Goal: Find specific page/section: Locate a particular part of the current website

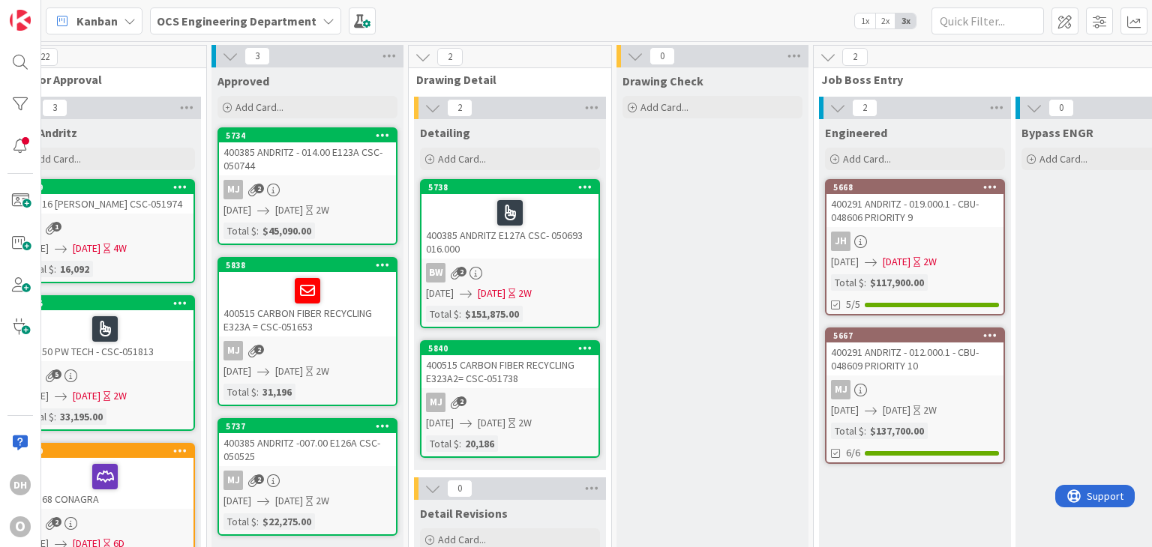
scroll to position [0, 1086]
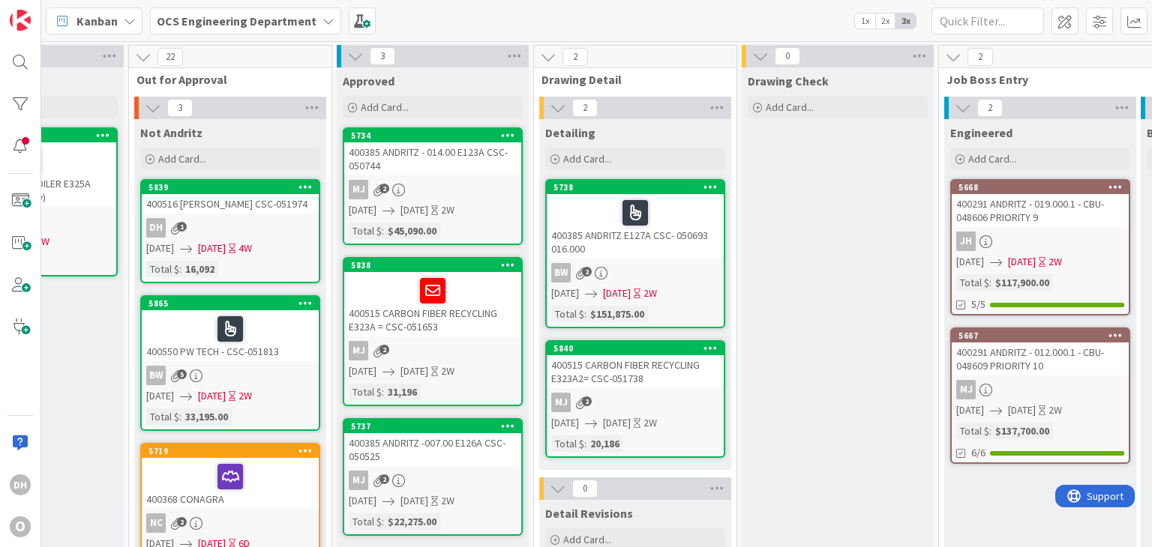
drag, startPoint x: 336, startPoint y: 406, endPoint x: 251, endPoint y: 412, distance: 84.9
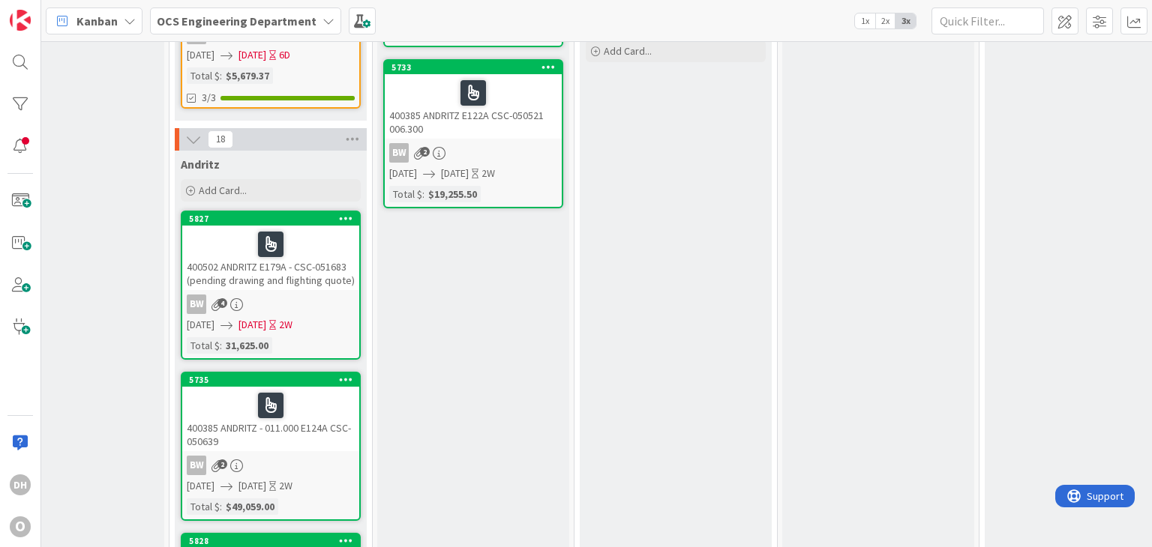
scroll to position [379, 872]
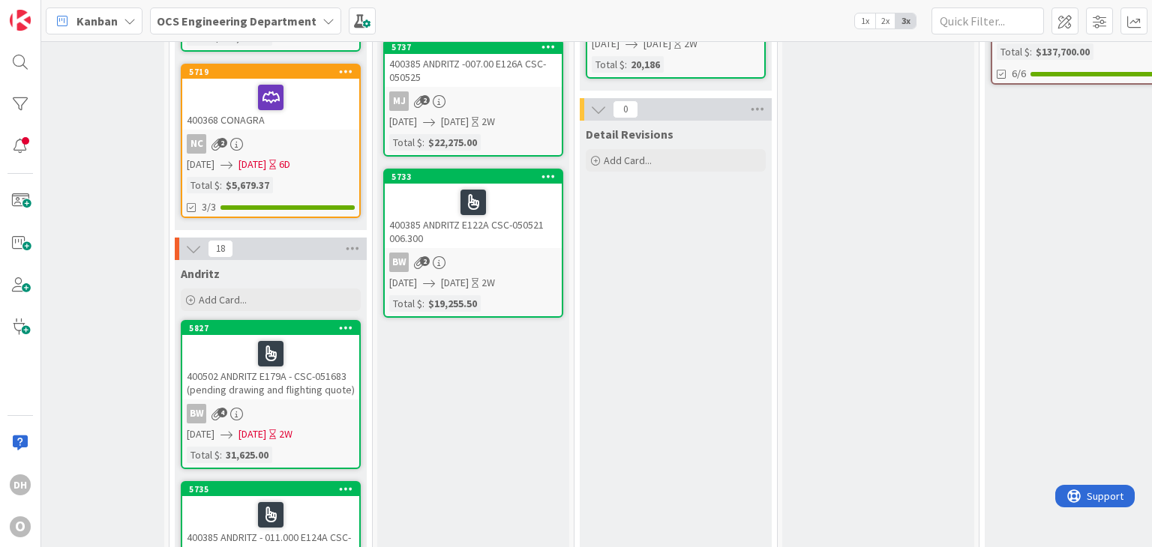
click at [315, 394] on div "400502 ANDRITZ E179A - CSC-051683 (pending drawing and flighting quote)" at bounding box center [270, 367] width 177 height 64
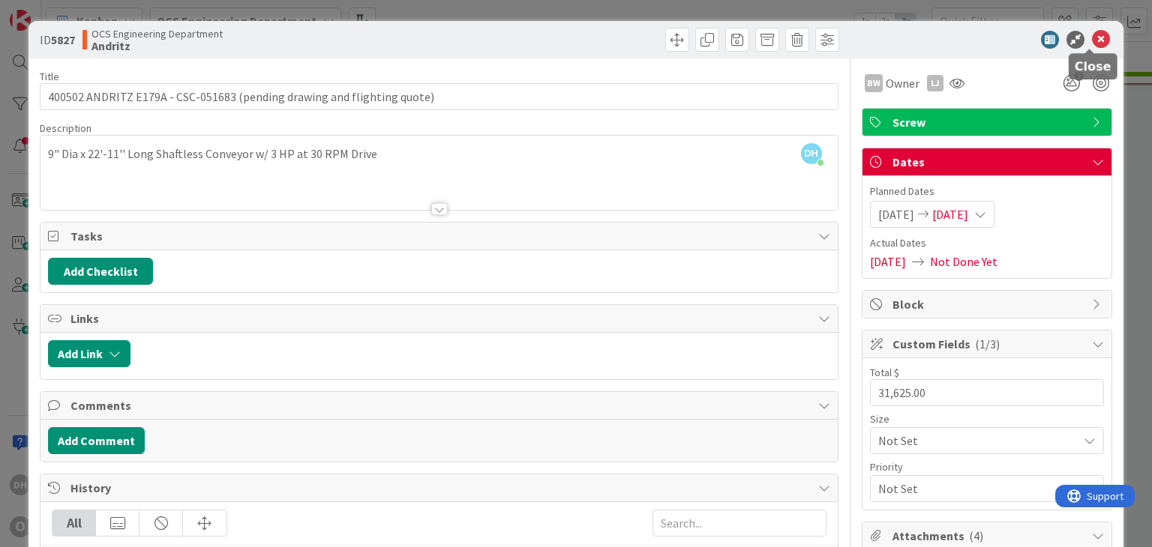
click at [1092, 39] on icon at bounding box center [1101, 40] width 18 height 18
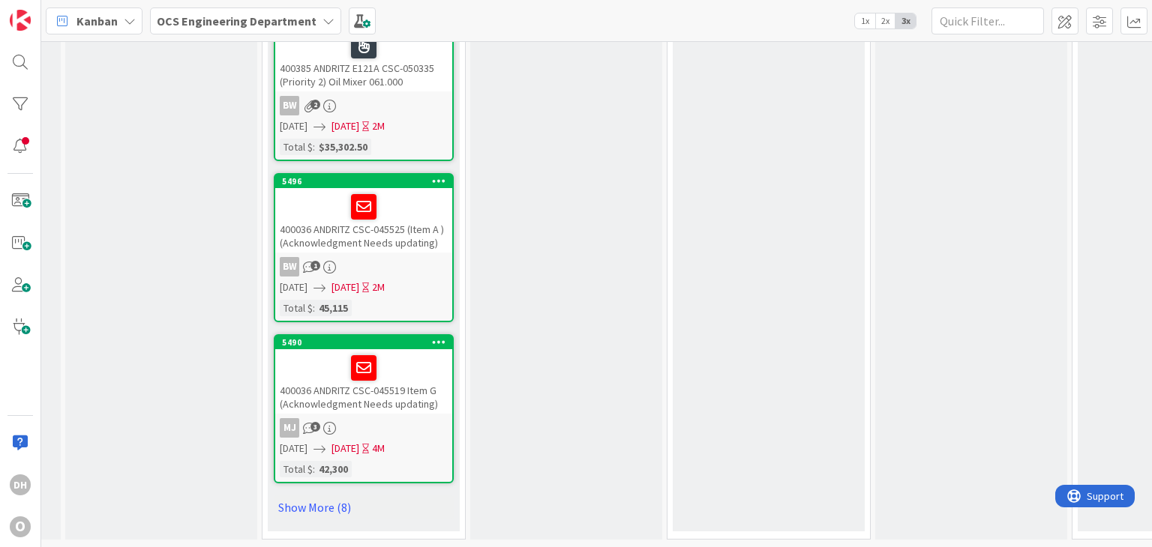
scroll to position [1729, 779]
click at [355, 496] on link "Show More (8)" at bounding box center [364, 508] width 180 height 24
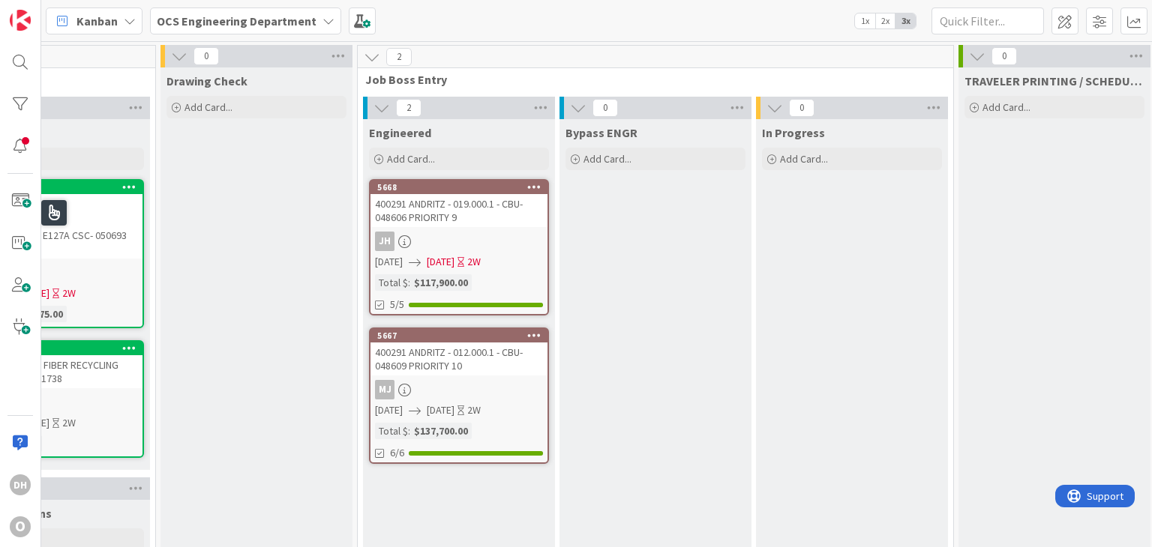
scroll to position [0, 1587]
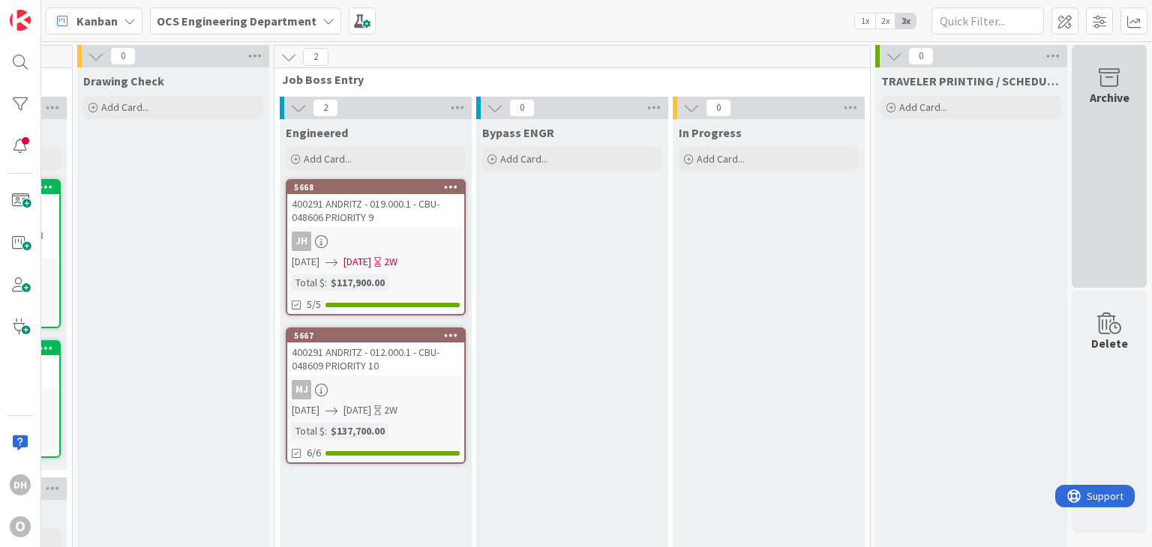
click at [1089, 188] on div "Archive" at bounding box center [1108, 166] width 75 height 243
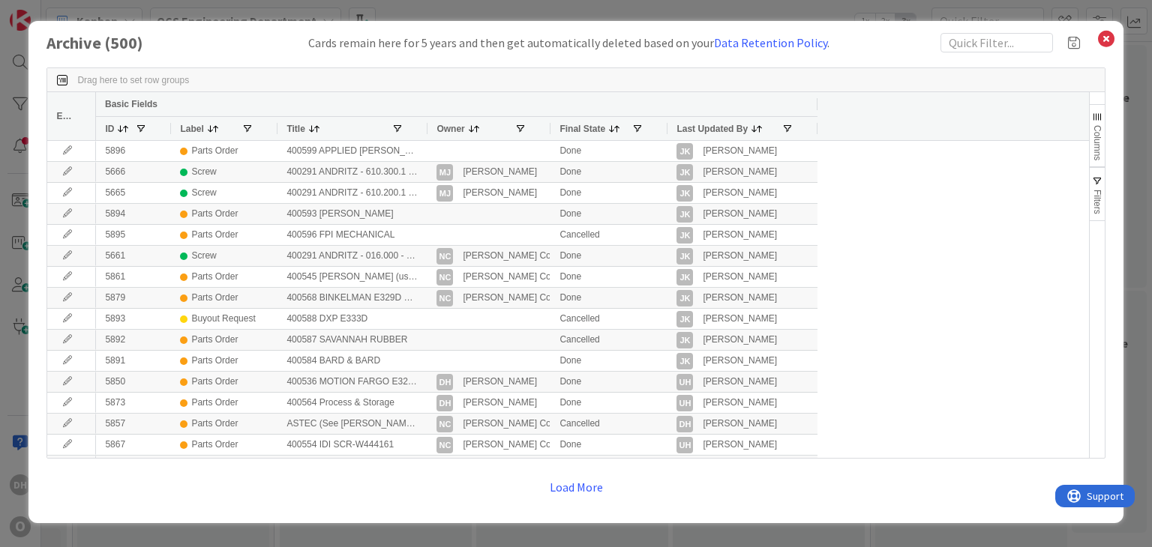
click at [1114, 31] on div "Archive ( 500 ) Cards remain here for 5 years and then get automatically delete…" at bounding box center [575, 272] width 1094 height 502
click at [1107, 33] on icon at bounding box center [1105, 38] width 19 height 21
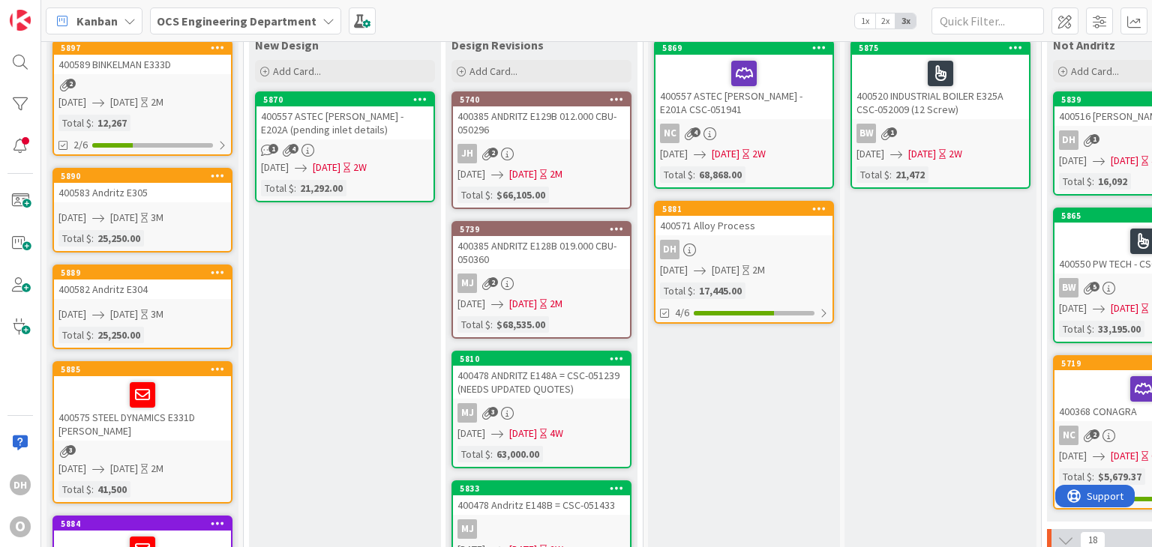
scroll to position [0, 0]
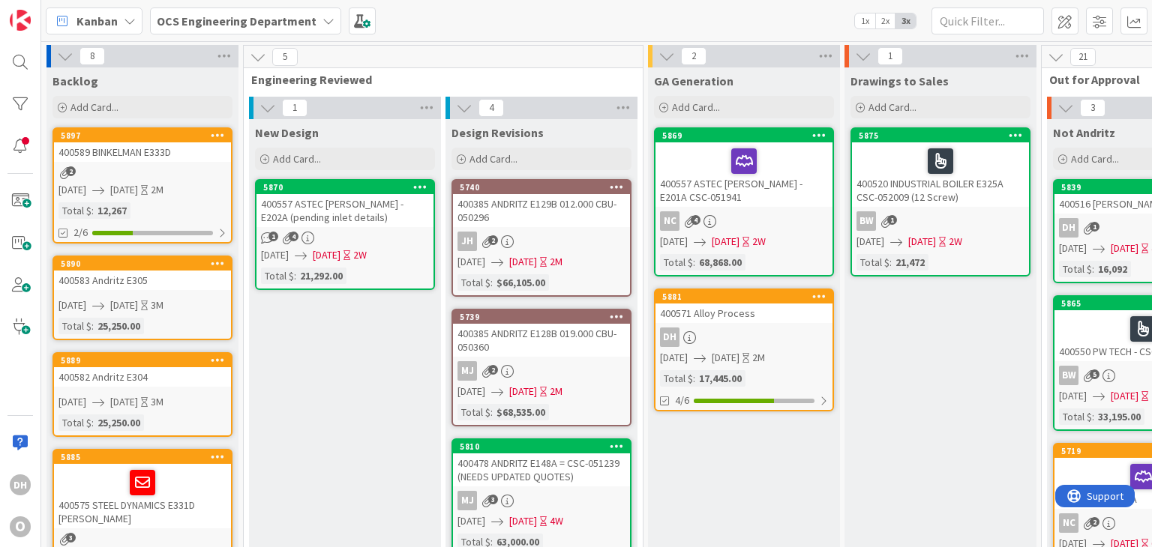
click at [324, 537] on div "8 Backlog Add Card... 5897 400589 BINKELMAN E333D 2 08/13/2025 09/26/2025 2M To…" at bounding box center [596, 294] width 1110 height 506
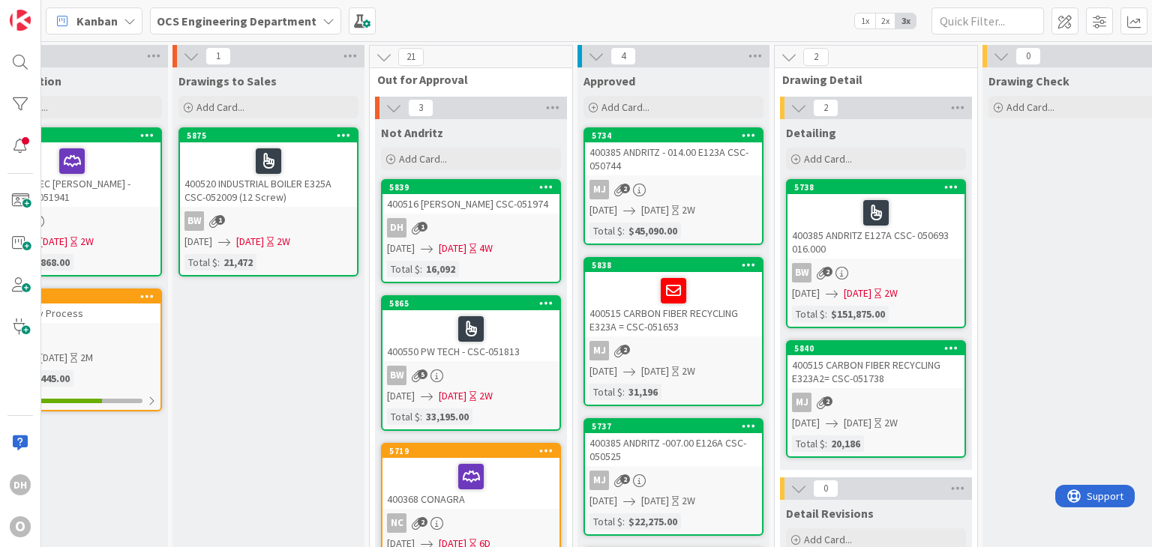
scroll to position [0, 876]
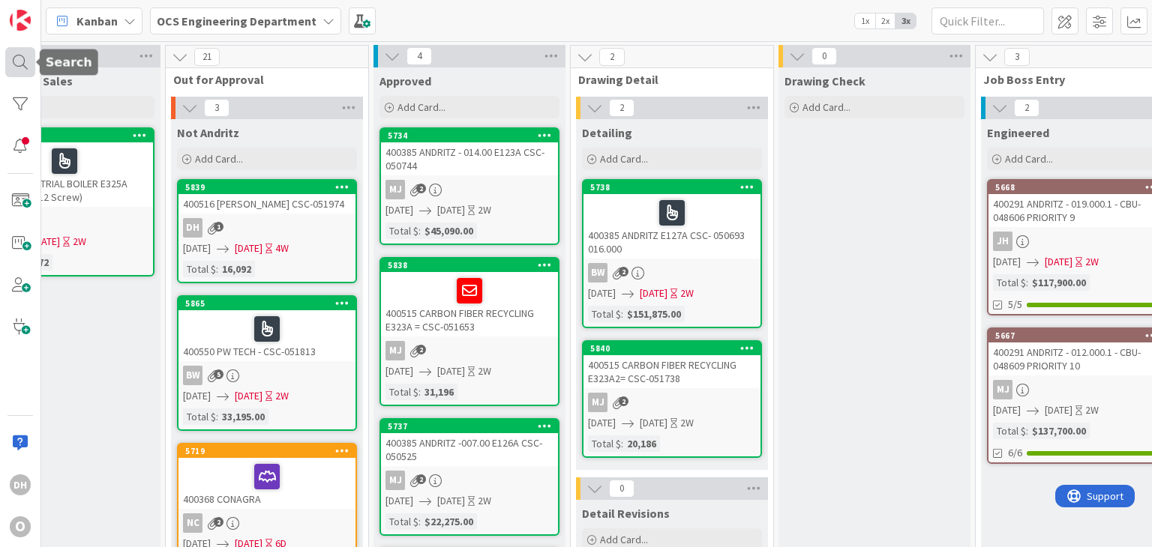
click at [32, 67] on div at bounding box center [20, 62] width 30 height 30
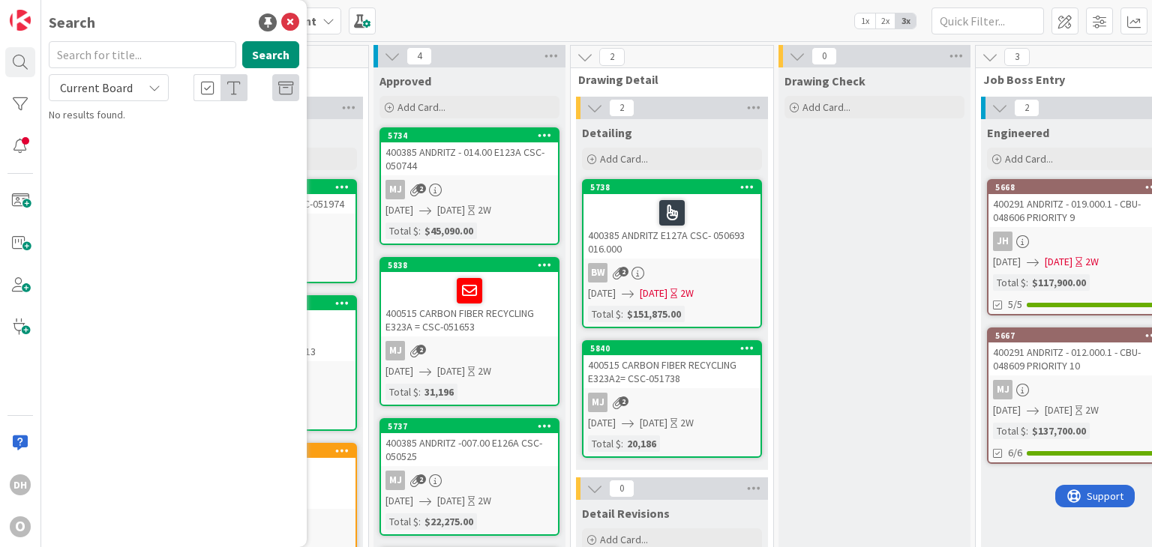
click at [138, 56] on input "text" at bounding box center [142, 54] width 187 height 27
click at [295, 87] on div at bounding box center [285, 87] width 27 height 27
click at [66, 49] on input "4000385" at bounding box center [142, 54] width 187 height 27
click at [76, 49] on input "4000385" at bounding box center [142, 54] width 187 height 27
type input "400385"
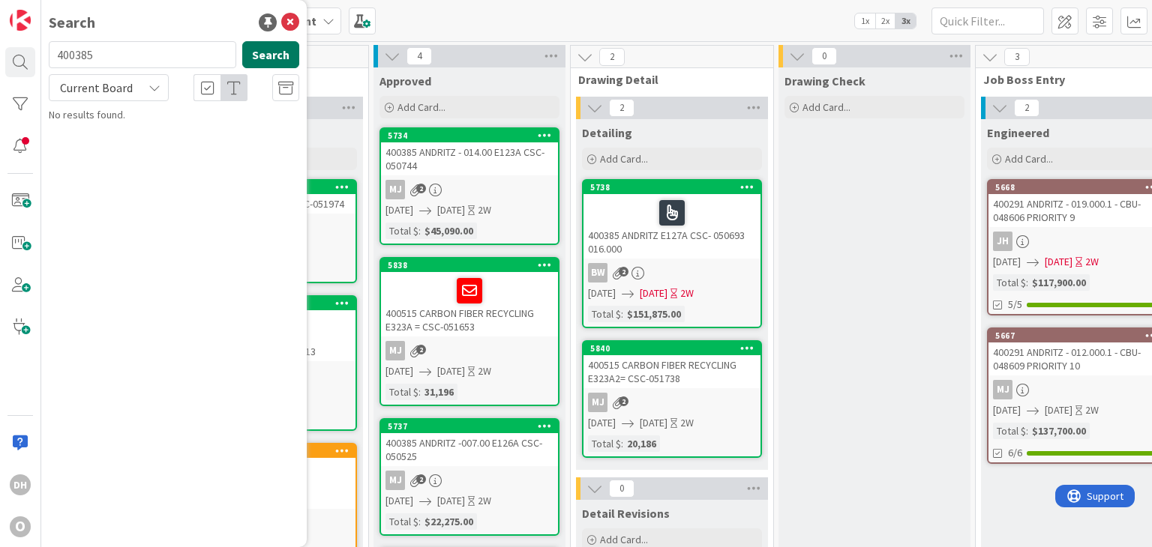
click at [267, 51] on button "Search" at bounding box center [270, 54] width 57 height 27
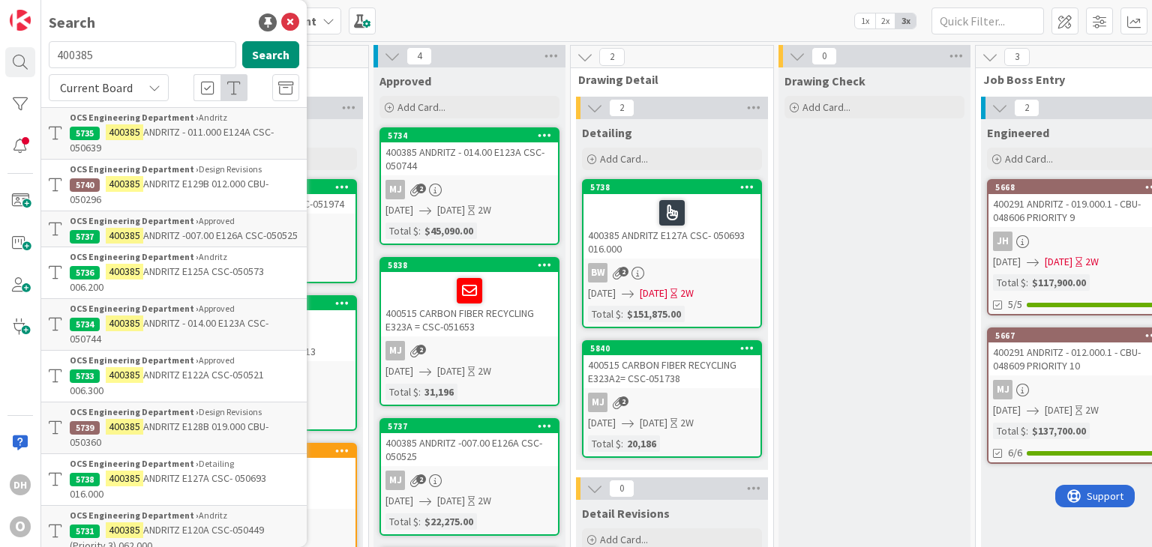
click at [291, 23] on div "Search 400385 Search Current Board OCS Engineering Department › Andritz 5735 40…" at bounding box center [173, 273] width 265 height 547
click at [281, 23] on icon at bounding box center [290, 22] width 18 height 18
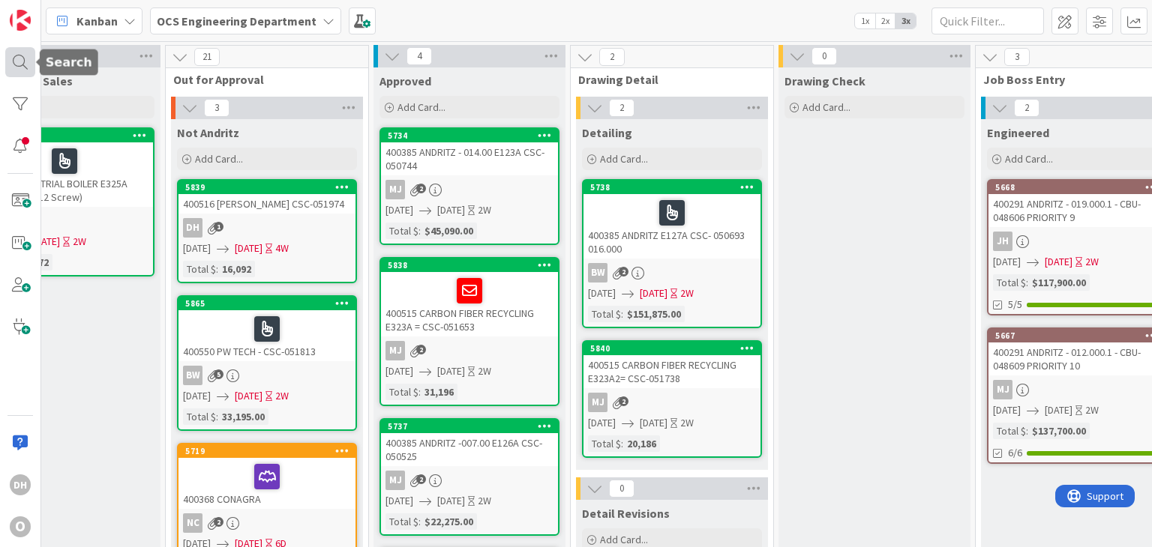
click at [10, 52] on div at bounding box center [20, 62] width 30 height 30
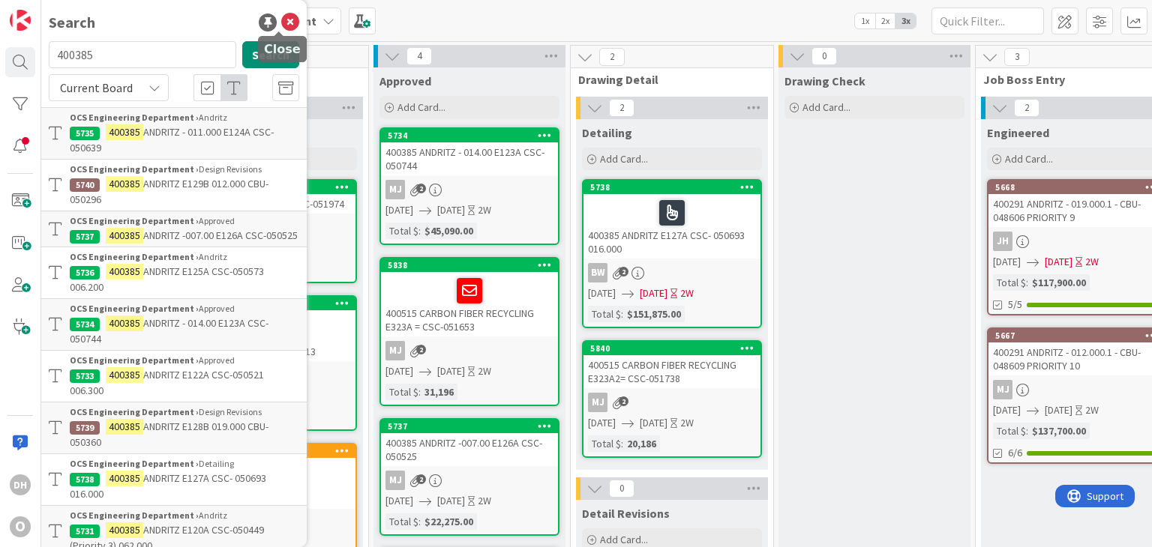
click at [281, 19] on icon at bounding box center [290, 22] width 18 height 18
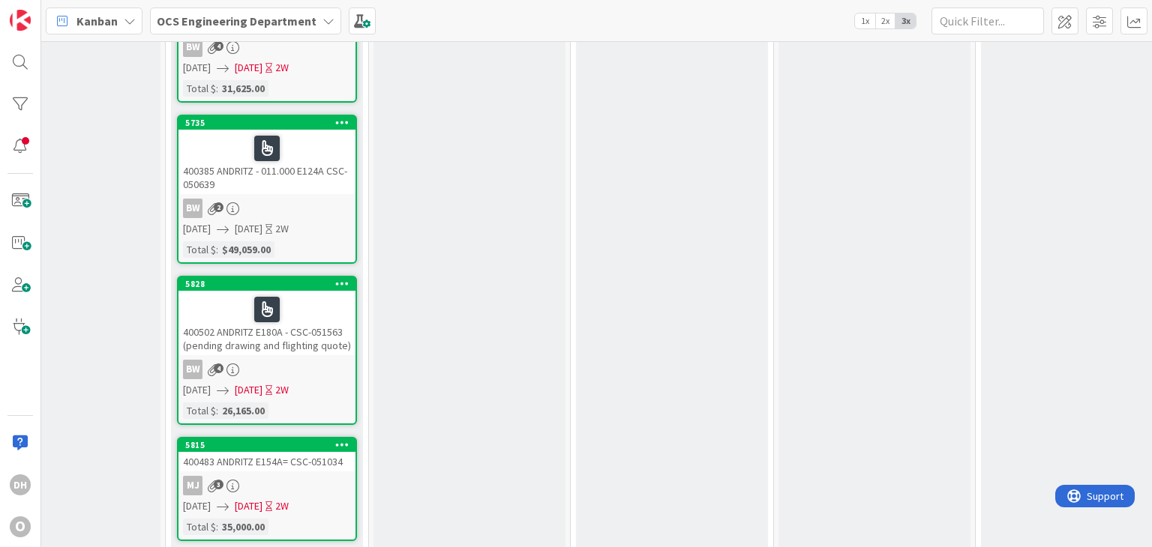
scroll to position [750, 876]
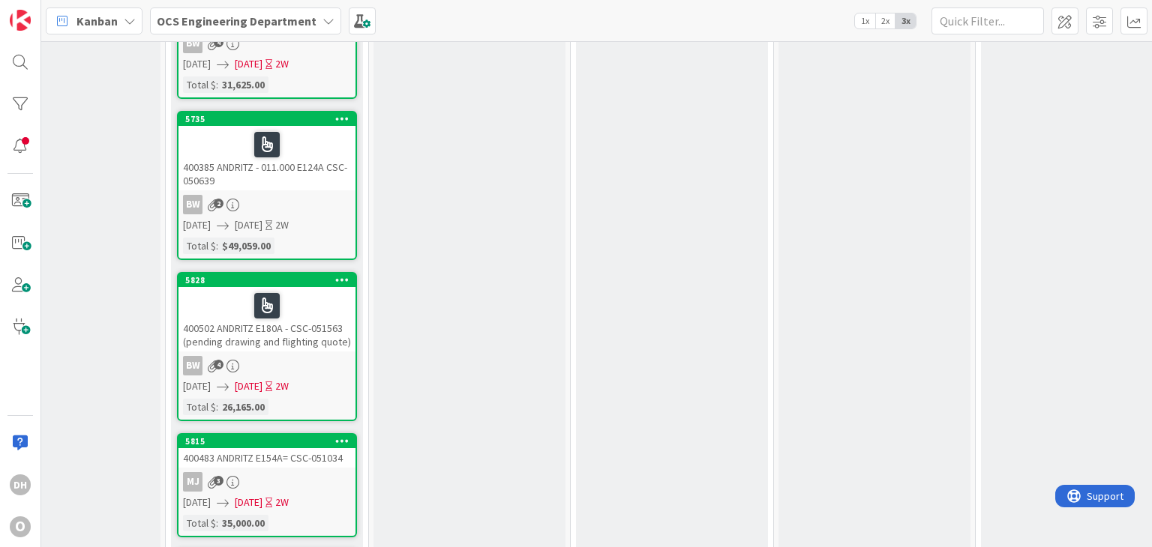
click at [296, 166] on div "400385 ANDRITZ - 011.000 E124A CSC- 050639" at bounding box center [266, 158] width 177 height 64
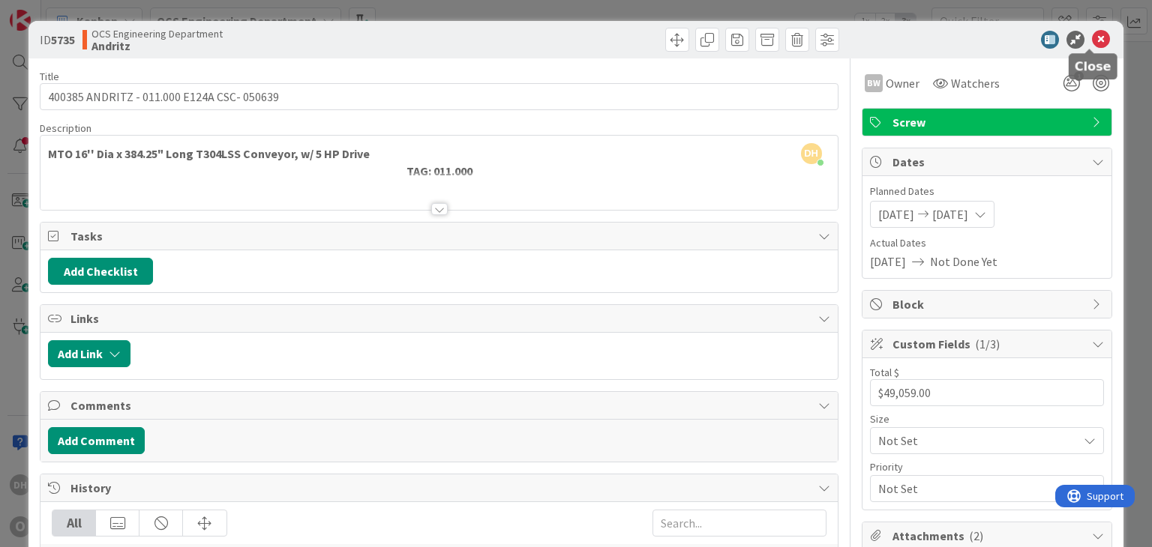
click at [1095, 31] on icon at bounding box center [1101, 40] width 18 height 18
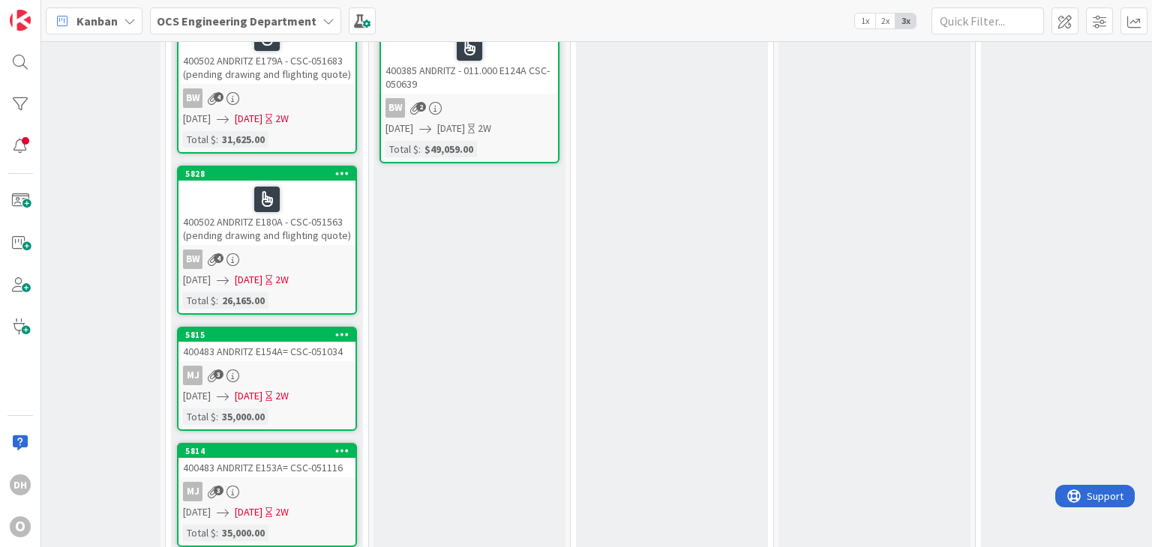
scroll to position [995, 876]
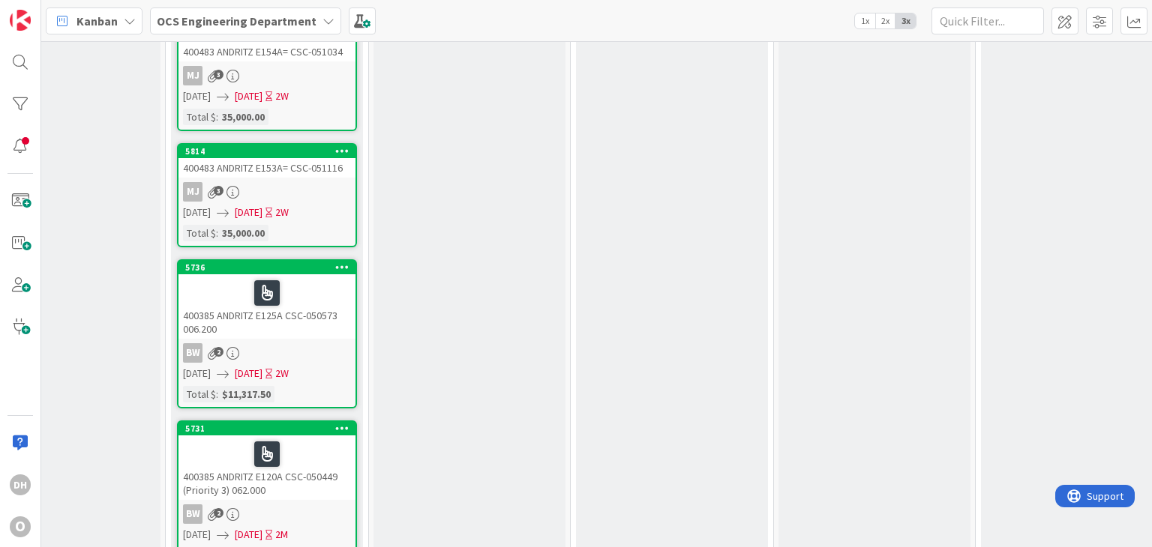
click at [258, 313] on div "400385 ANDRITZ E125A CSC-050573 006.200" at bounding box center [266, 306] width 177 height 64
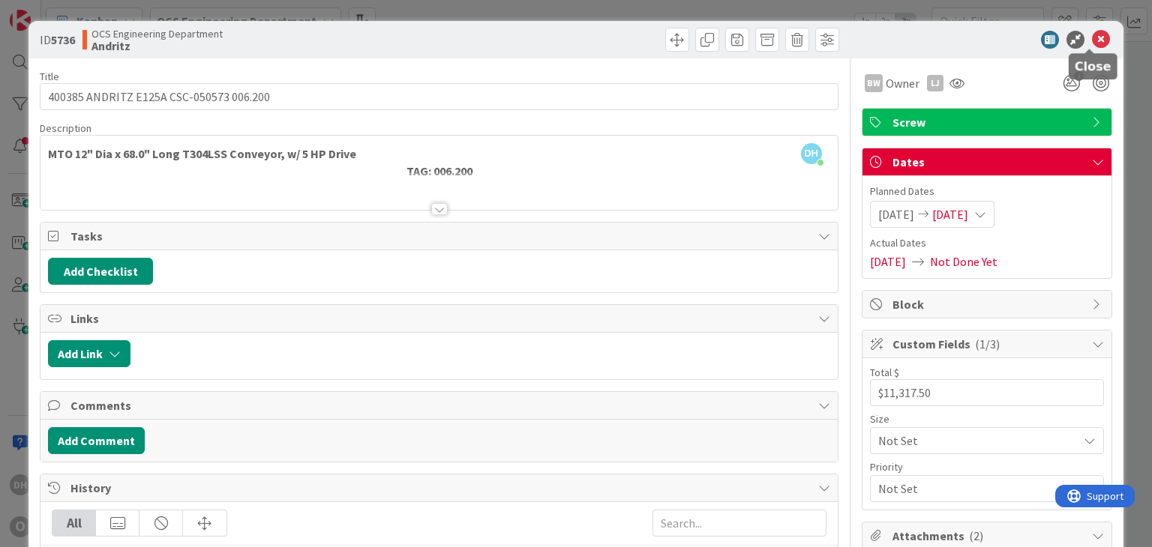
click at [1092, 31] on icon at bounding box center [1101, 40] width 18 height 18
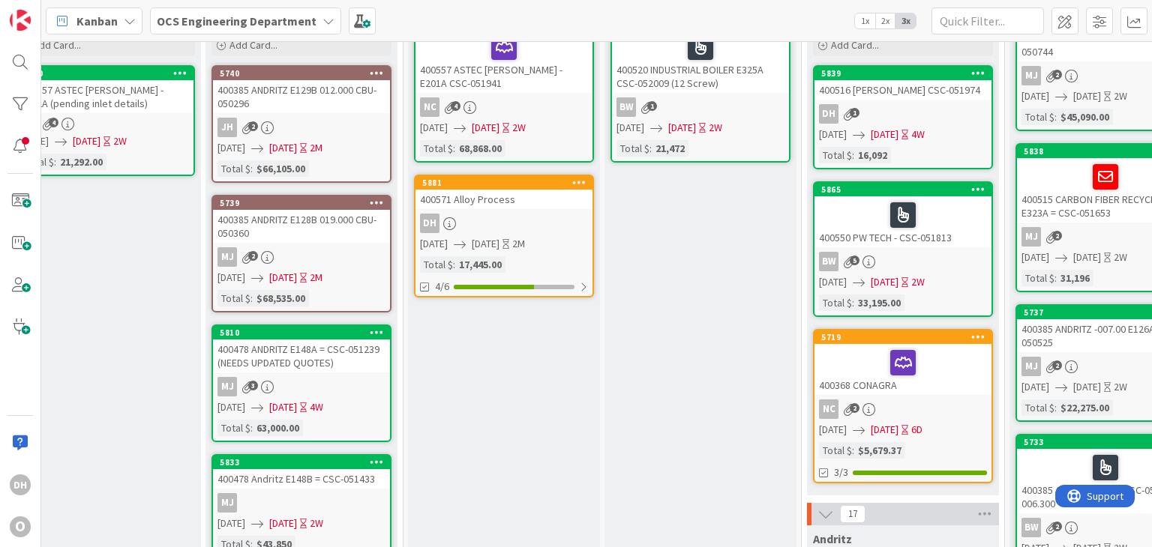
scroll to position [225, 240]
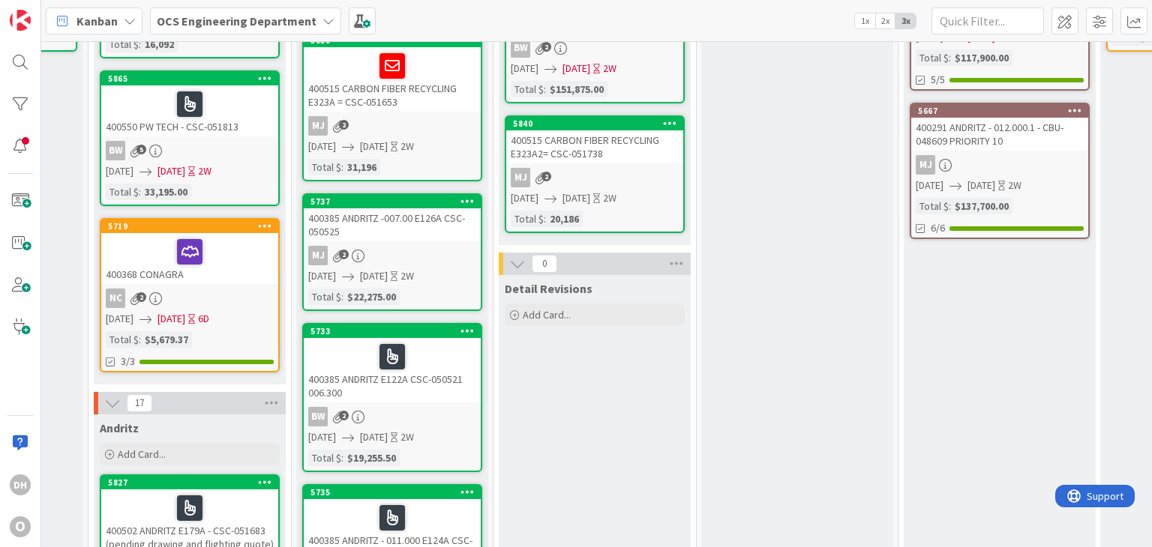
drag, startPoint x: 568, startPoint y: 319, endPoint x: 620, endPoint y: 317, distance: 52.5
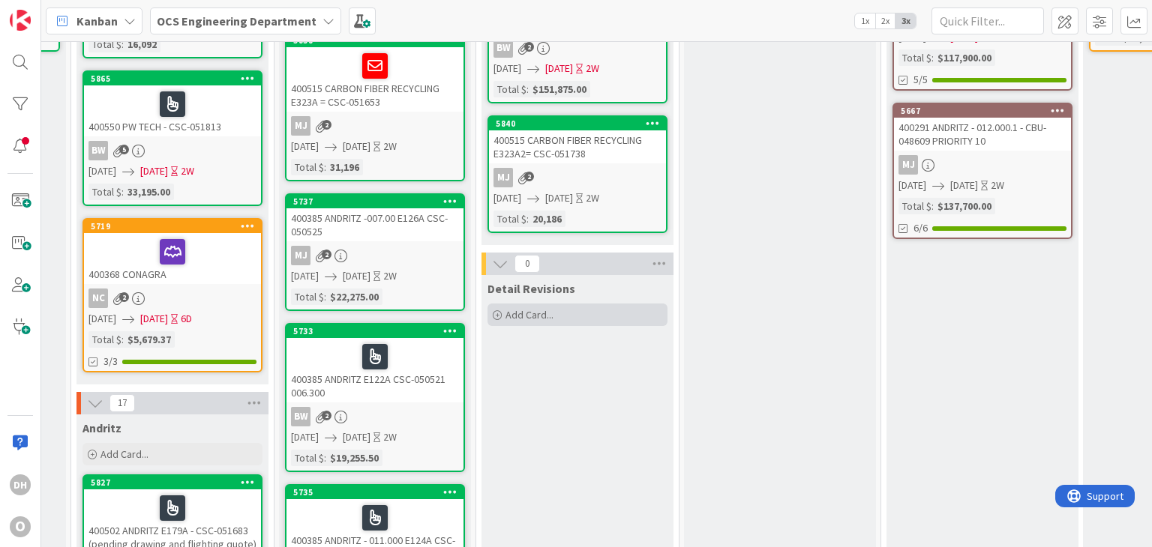
scroll to position [75, 970]
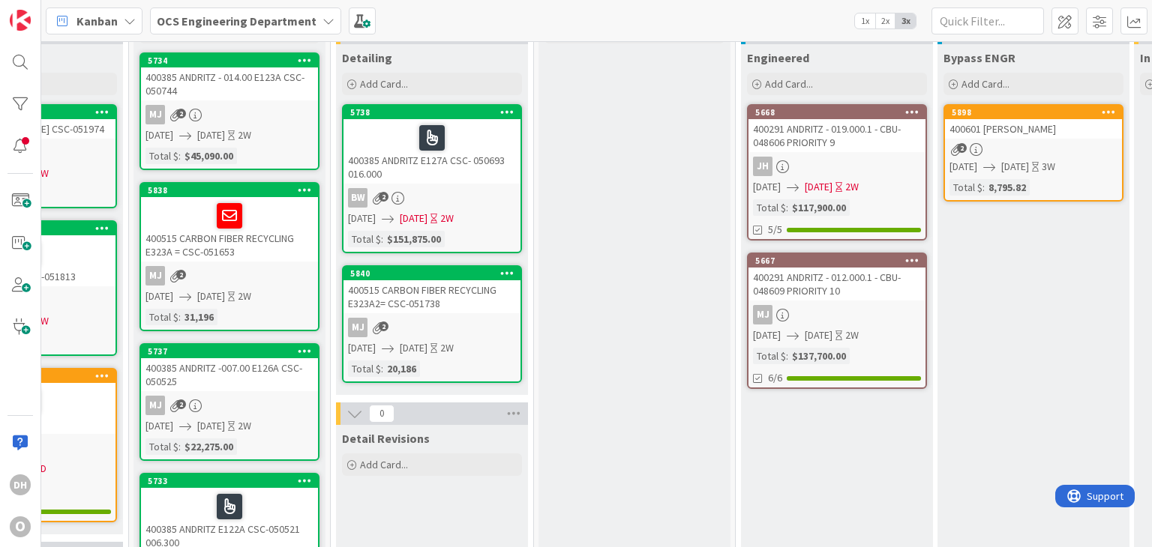
drag, startPoint x: 720, startPoint y: 376, endPoint x: 758, endPoint y: 373, distance: 38.3
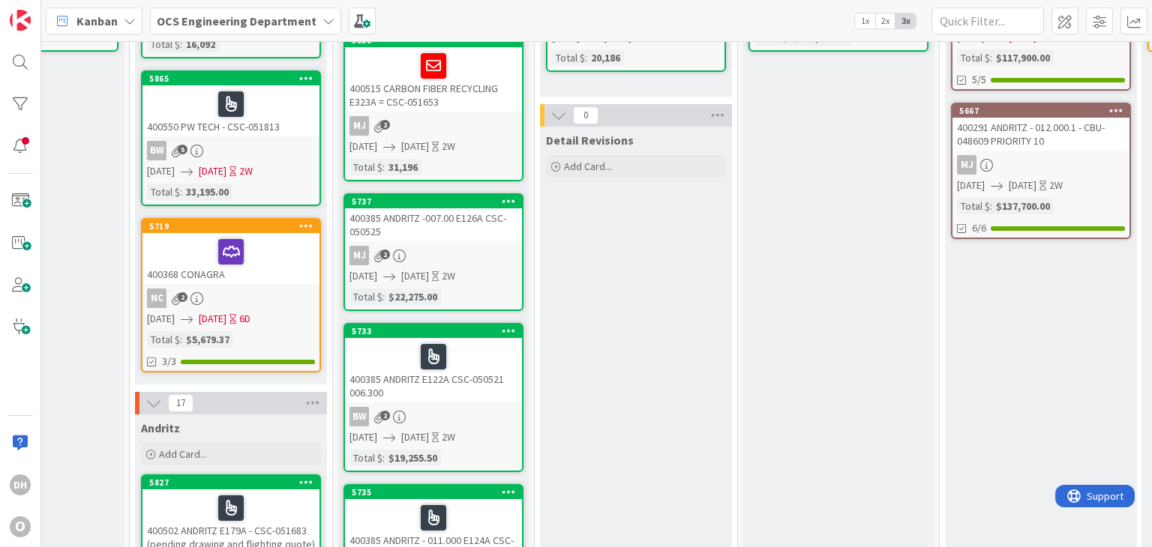
scroll to position [450, 912]
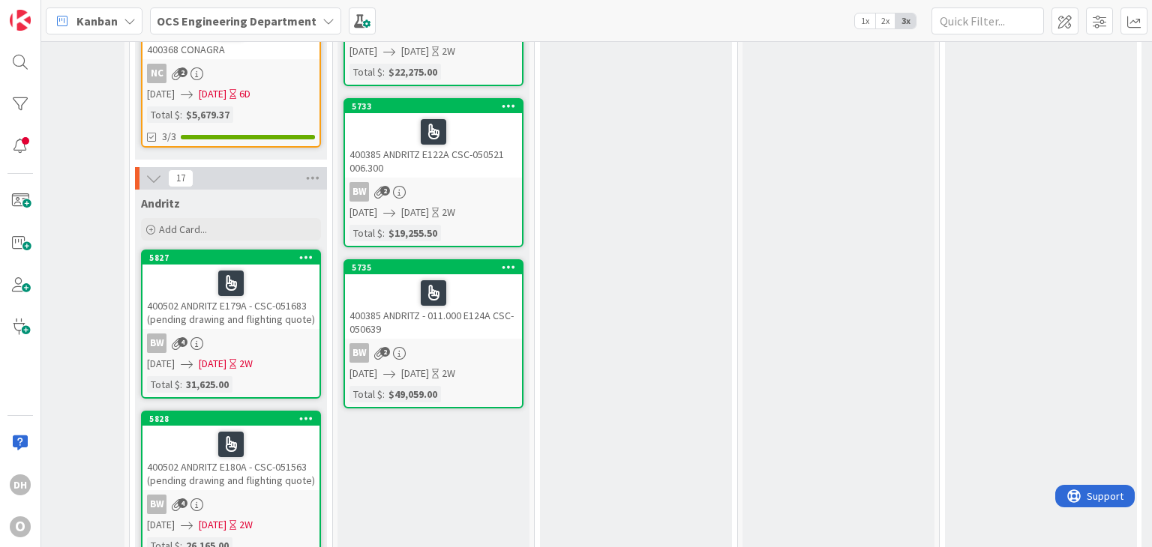
click at [418, 307] on div "400385 ANDRITZ - 011.000 E124A CSC- 050639" at bounding box center [433, 306] width 177 height 64
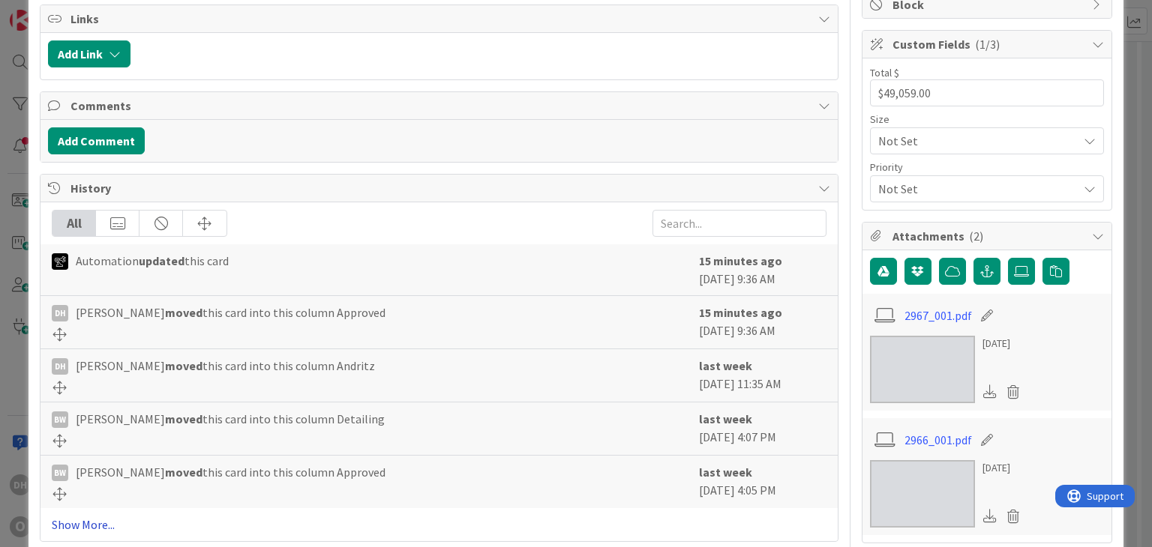
click at [98, 516] on link "Show More..." at bounding box center [439, 525] width 774 height 18
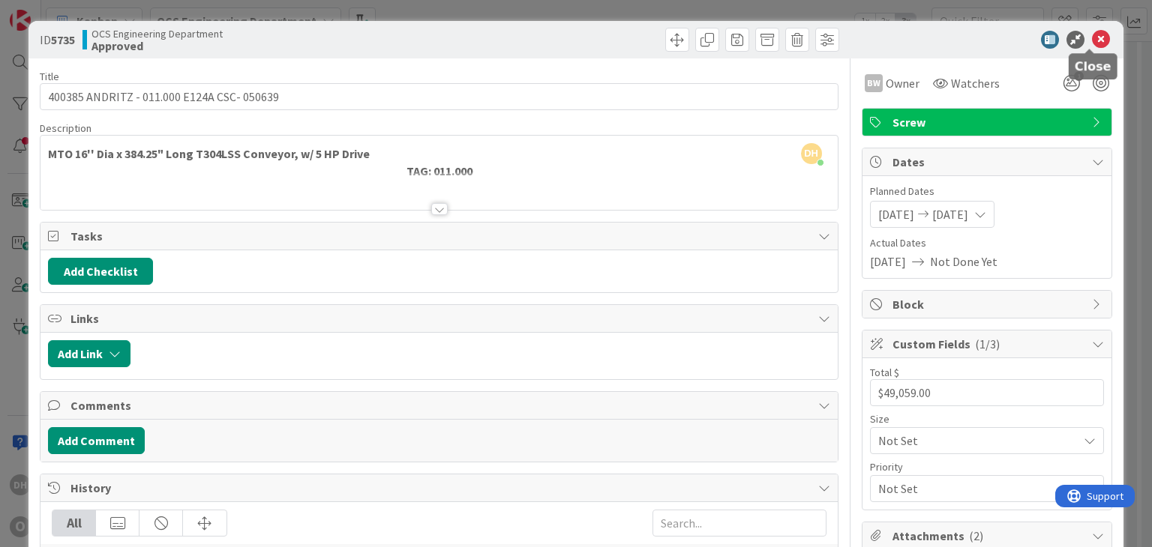
click at [1095, 34] on icon at bounding box center [1101, 40] width 18 height 18
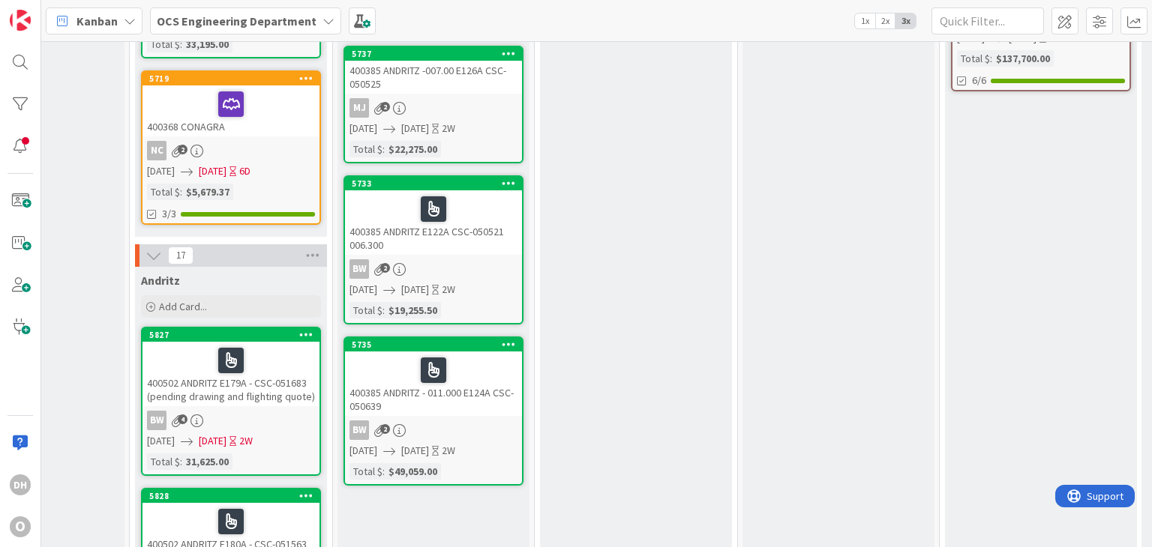
scroll to position [375, 912]
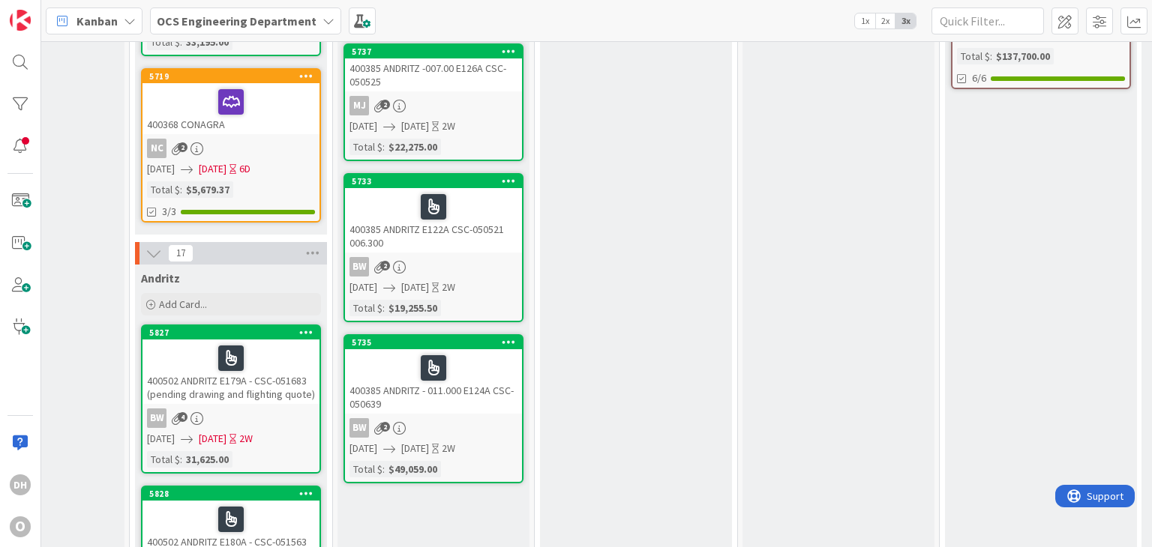
click at [486, 418] on div "BW 2" at bounding box center [433, 427] width 177 height 19
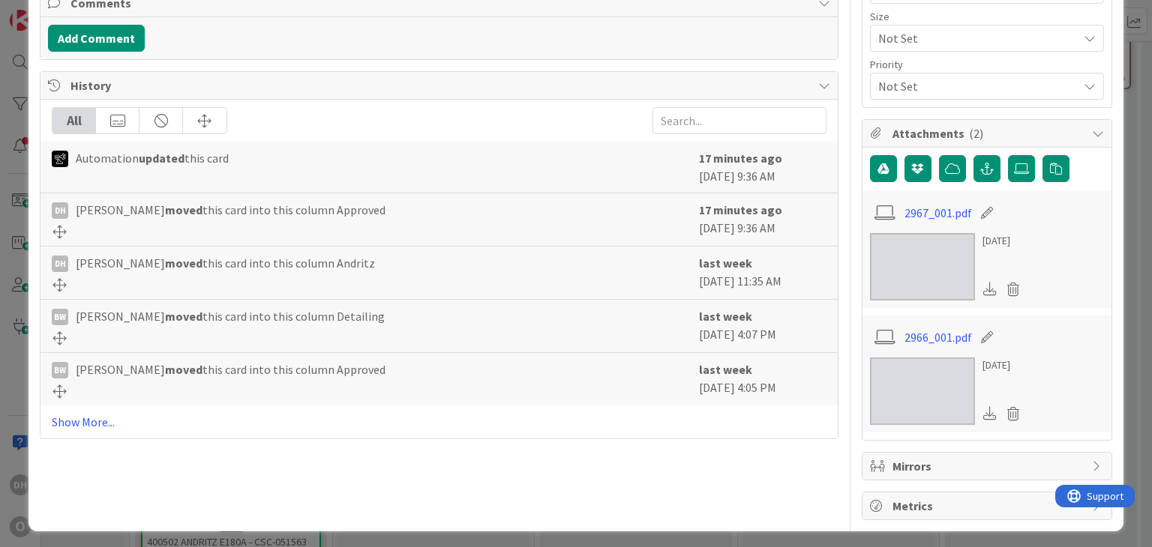
scroll to position [405, 0]
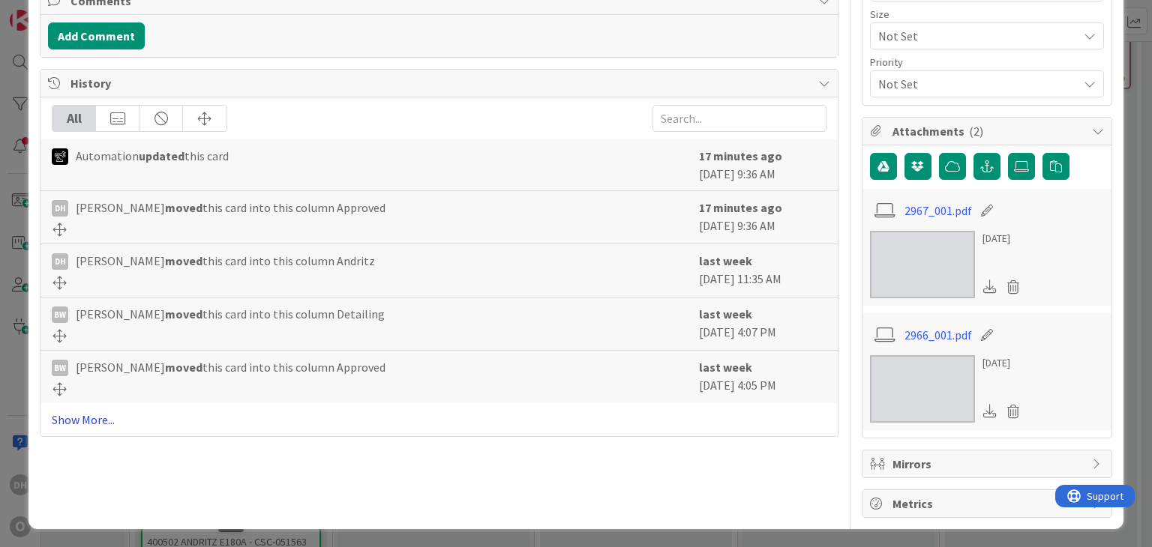
click at [89, 411] on link "Show More..." at bounding box center [439, 420] width 774 height 18
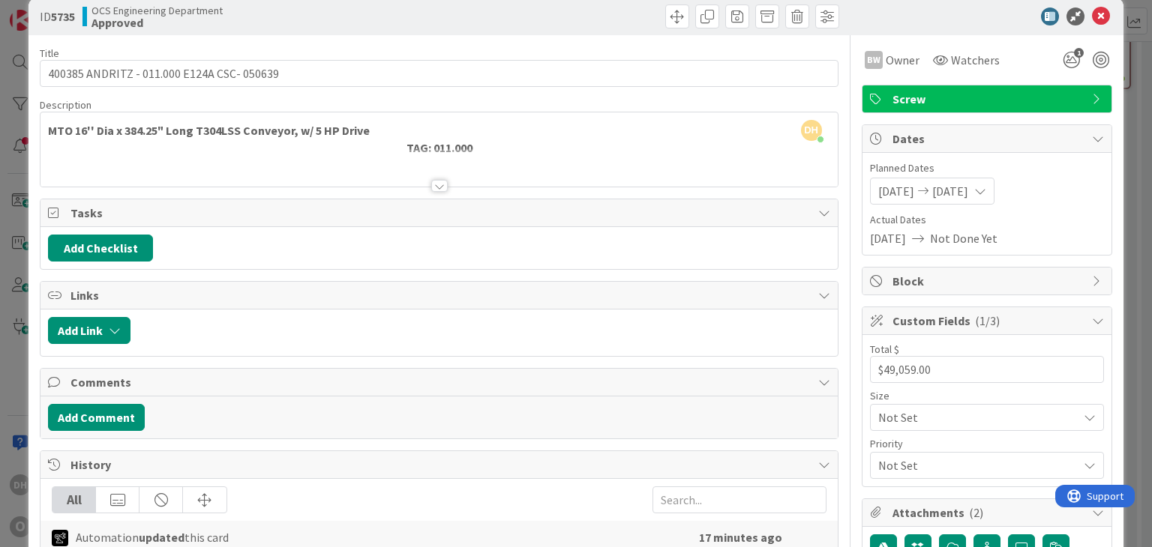
scroll to position [0, 0]
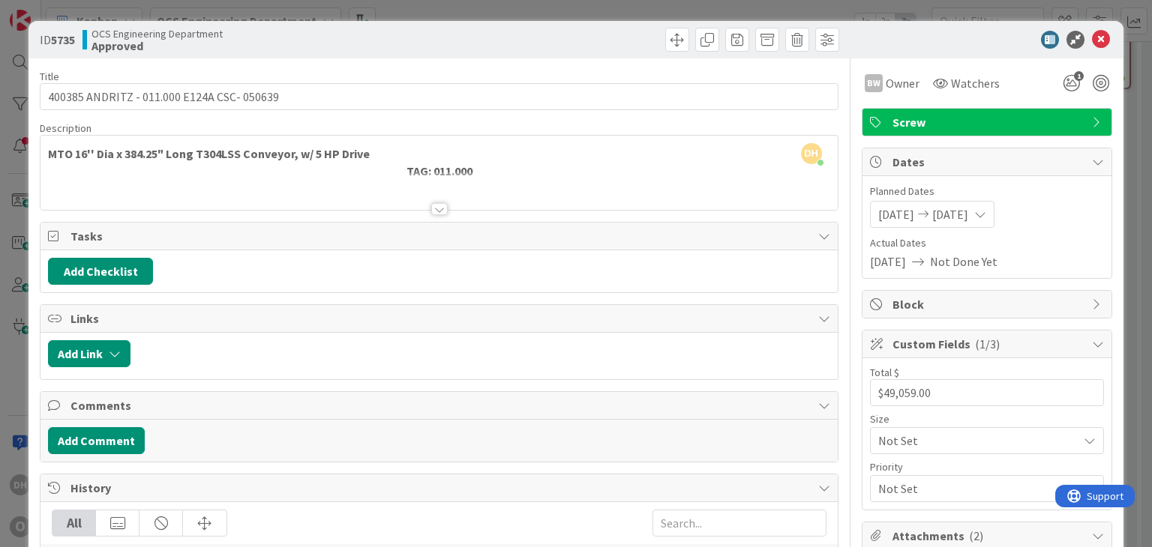
click at [1092, 32] on icon at bounding box center [1101, 40] width 18 height 18
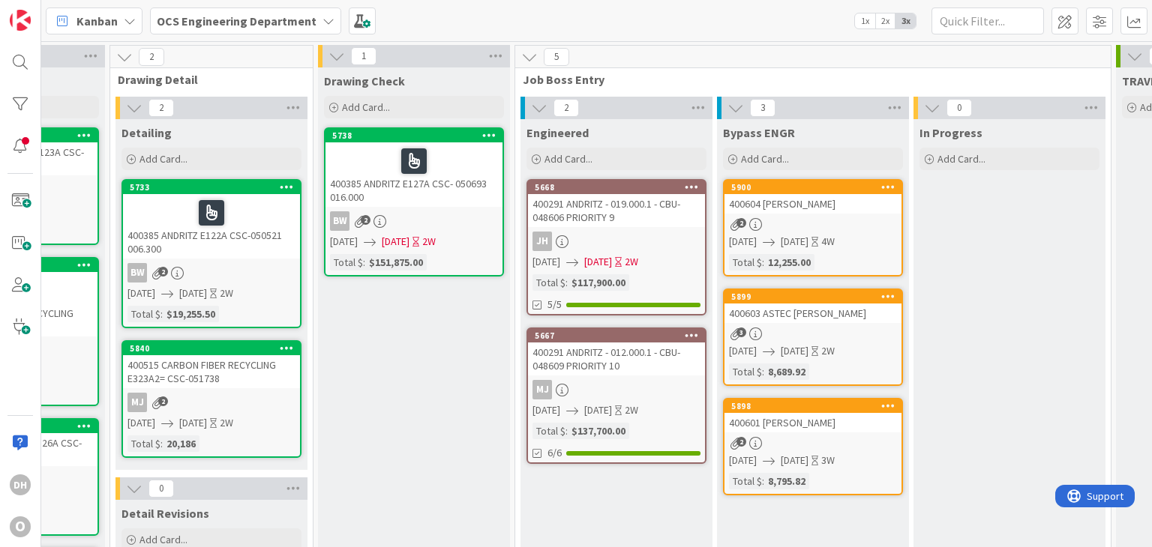
scroll to position [0, 1338]
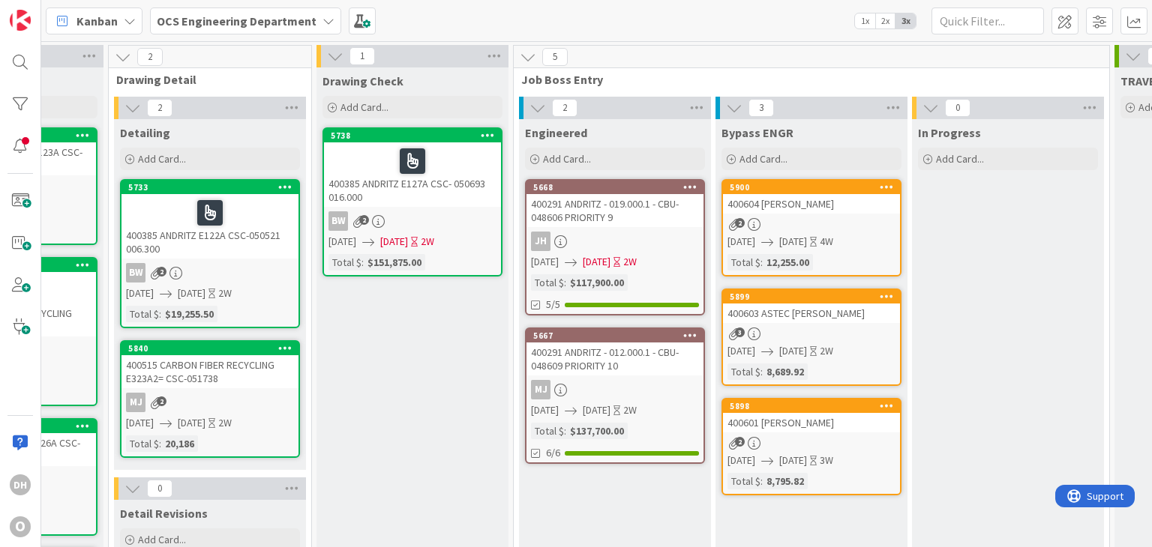
click at [796, 211] on div "400604 ASTEC BLAIR" at bounding box center [811, 203] width 177 height 19
click at [797, 198] on div "400604 ASTEC BLAIR" at bounding box center [811, 203] width 177 height 19
click at [822, 316] on div "400603 ASTEC JEROME" at bounding box center [811, 313] width 177 height 19
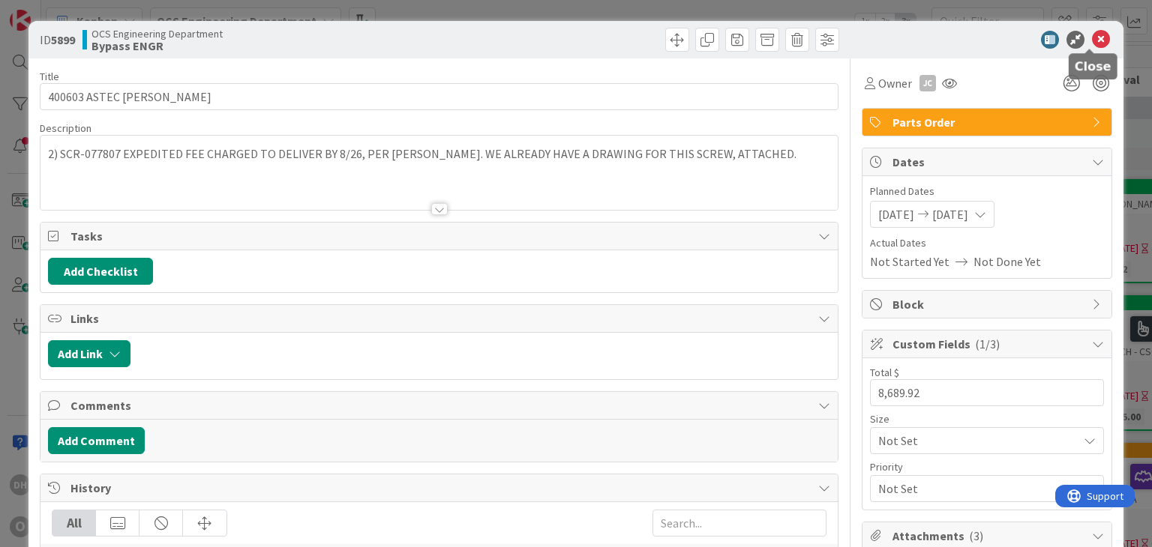
click at [1092, 40] on icon at bounding box center [1101, 40] width 18 height 18
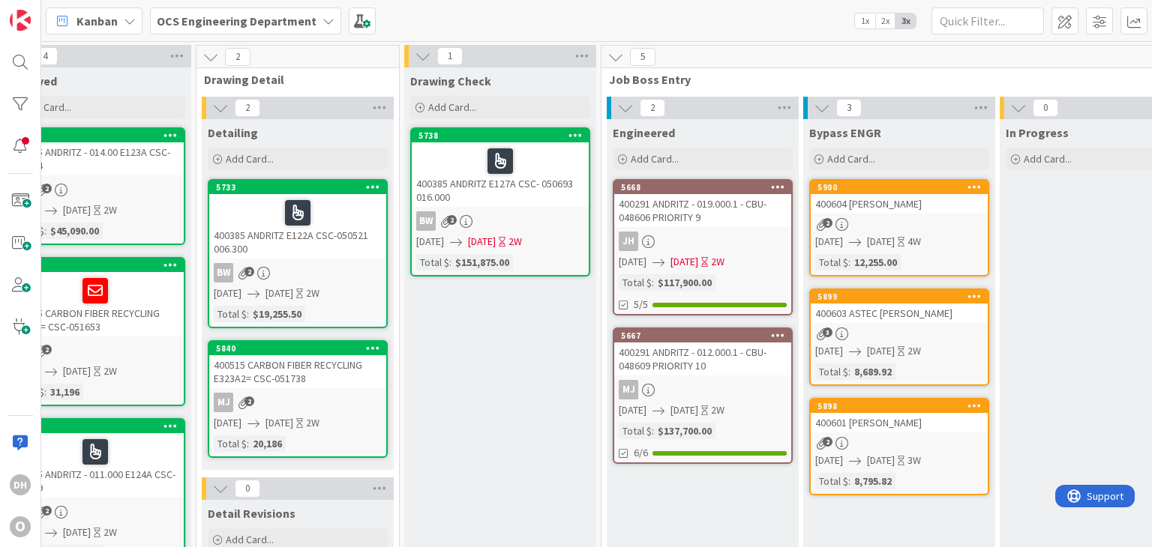
scroll to position [0, 1587]
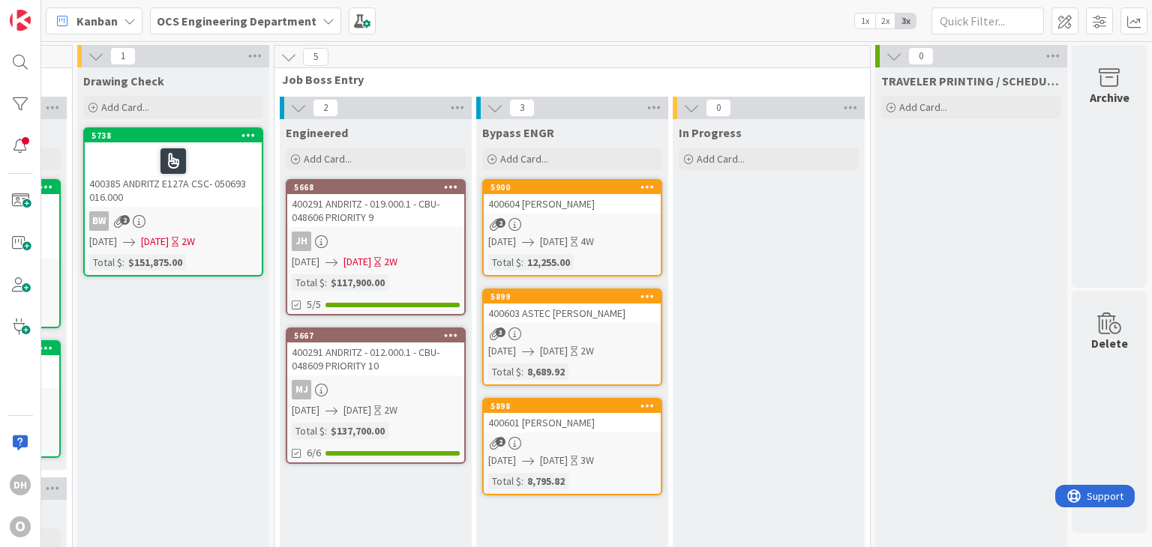
click at [534, 316] on div "400603 ASTEC JEROME" at bounding box center [572, 313] width 177 height 19
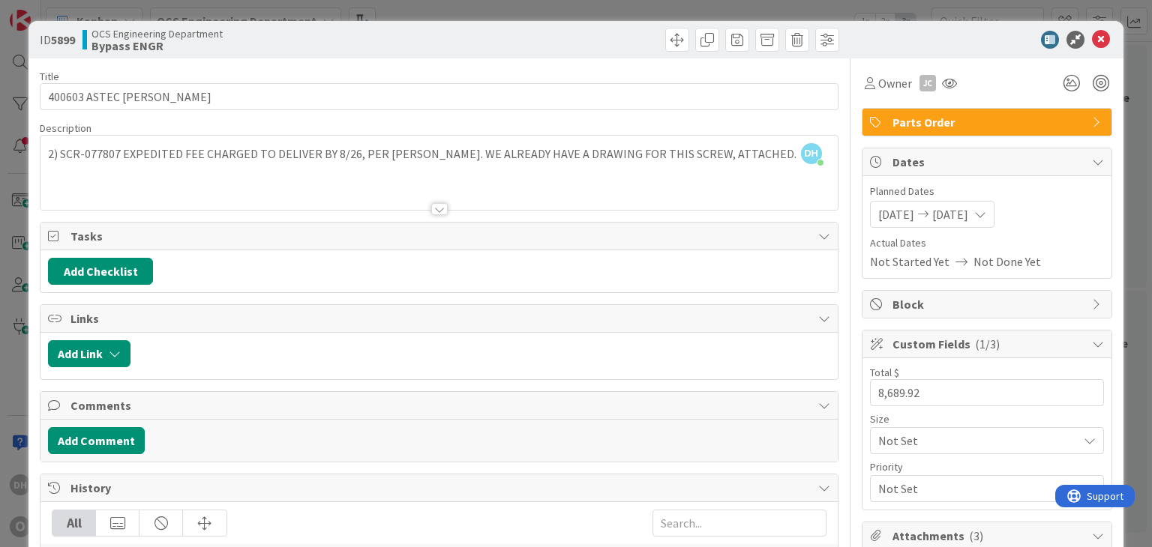
click at [1096, 40] on icon at bounding box center [1101, 40] width 18 height 18
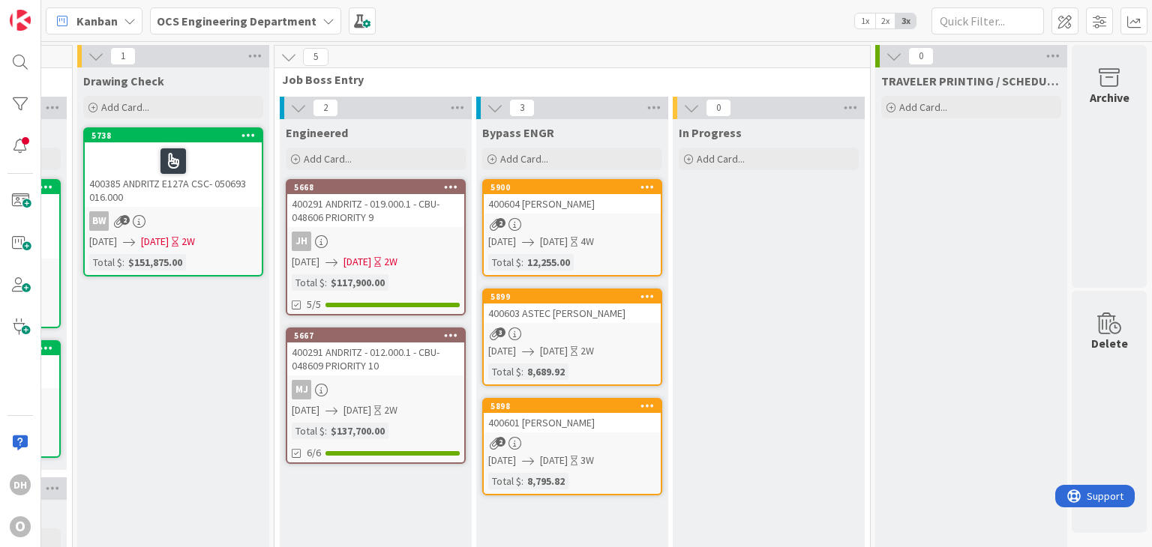
click at [561, 426] on div "400601 ASTEC BLAIR" at bounding box center [572, 422] width 177 height 19
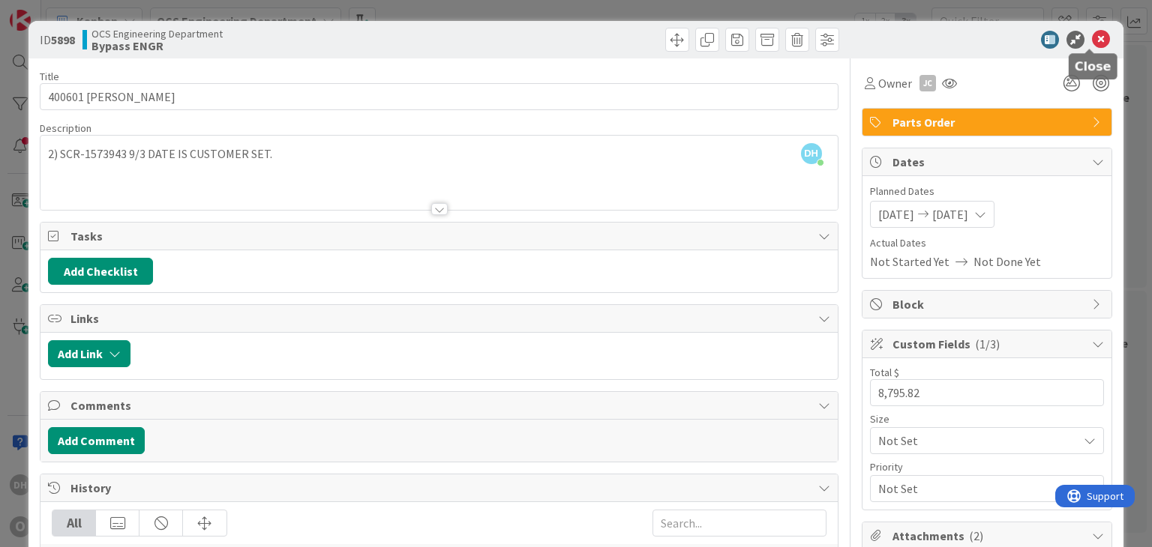
click at [1092, 40] on icon at bounding box center [1101, 40] width 18 height 18
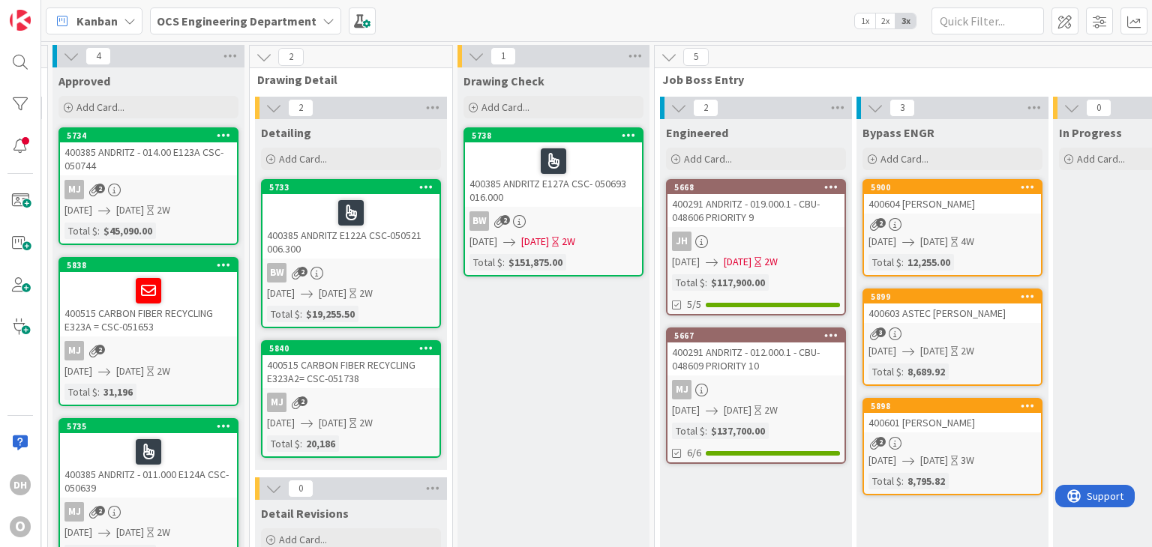
scroll to position [0, 1581]
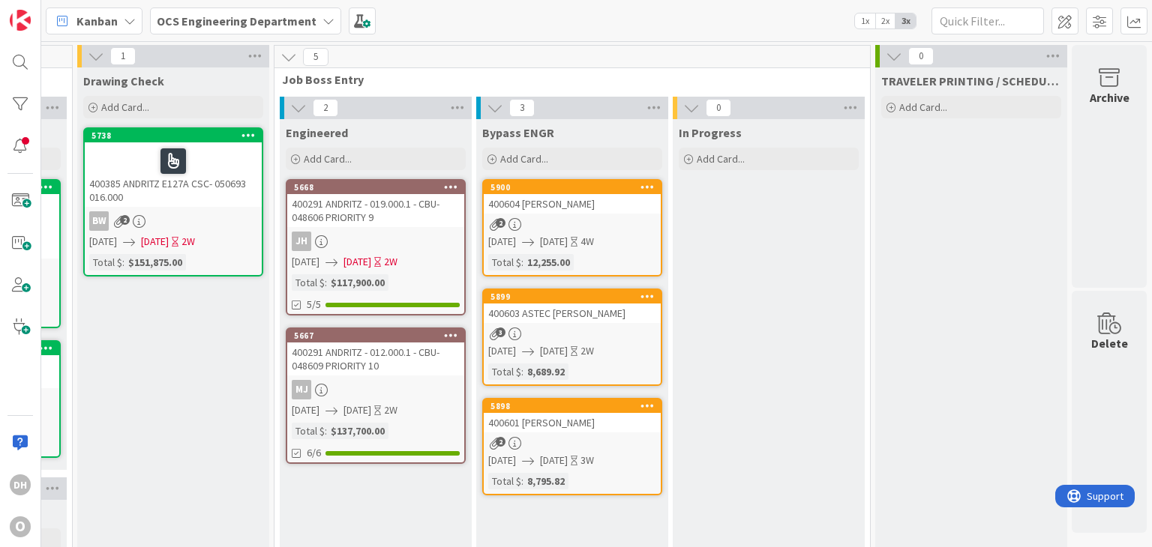
click at [589, 316] on div "400603 ASTEC JEROME" at bounding box center [572, 313] width 177 height 19
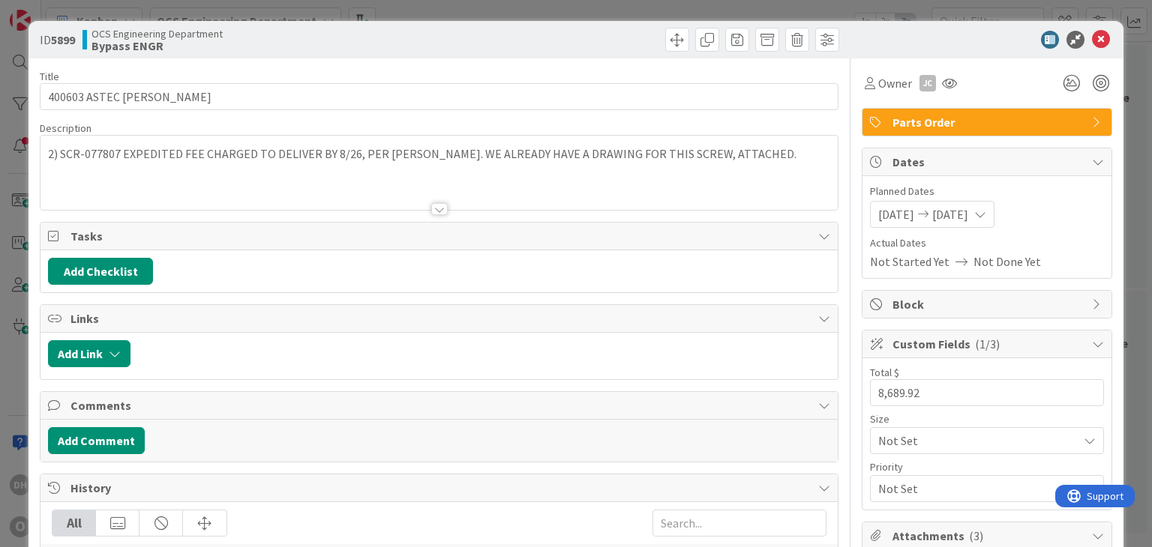
click at [124, 154] on div "2) SCR-077807 EXPEDITED FEE CHARGED TO DELIVER BY 8/26, PER STEVEN. WE ALREADY …" at bounding box center [438, 173] width 796 height 74
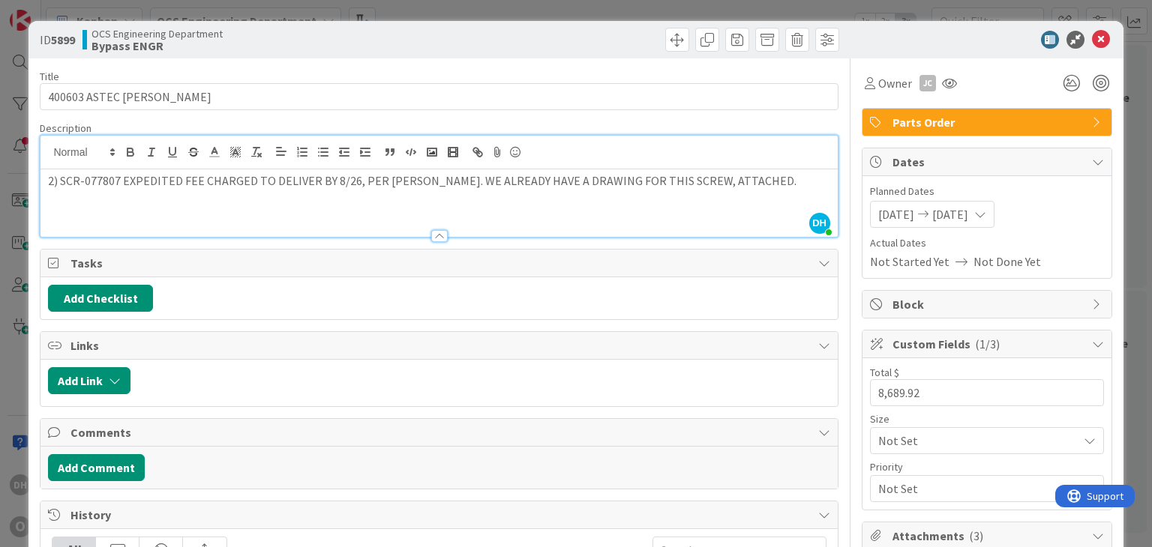
click at [123, 179] on p "2) SCR-077807 EXPEDITED FEE CHARGED TO DELIVER BY 8/26, PER STEVEN. WE ALREADY …" at bounding box center [438, 180] width 781 height 17
click at [121, 181] on p "2) SCR-077807 EXPEDITED FEE CHARGED TO DELIVER BY 8/26, PER STEVEN. WE ALREADY …" at bounding box center [438, 180] width 781 height 17
drag, startPoint x: 118, startPoint y: 181, endPoint x: 61, endPoint y: 187, distance: 57.4
click at [61, 187] on p "2) SCR-077807 EXPEDITED FEE CHARGED TO DELIVER BY 8/26, PER STEVEN. WE ALREADY …" at bounding box center [438, 180] width 781 height 17
copy p "SCR-077807"
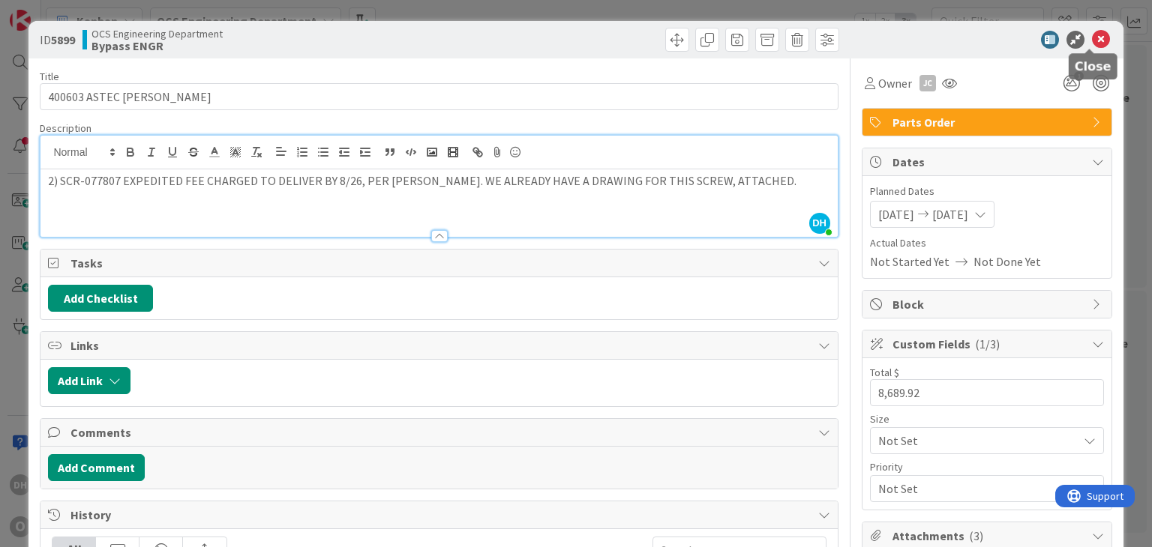
click at [1095, 43] on icon at bounding box center [1101, 40] width 18 height 18
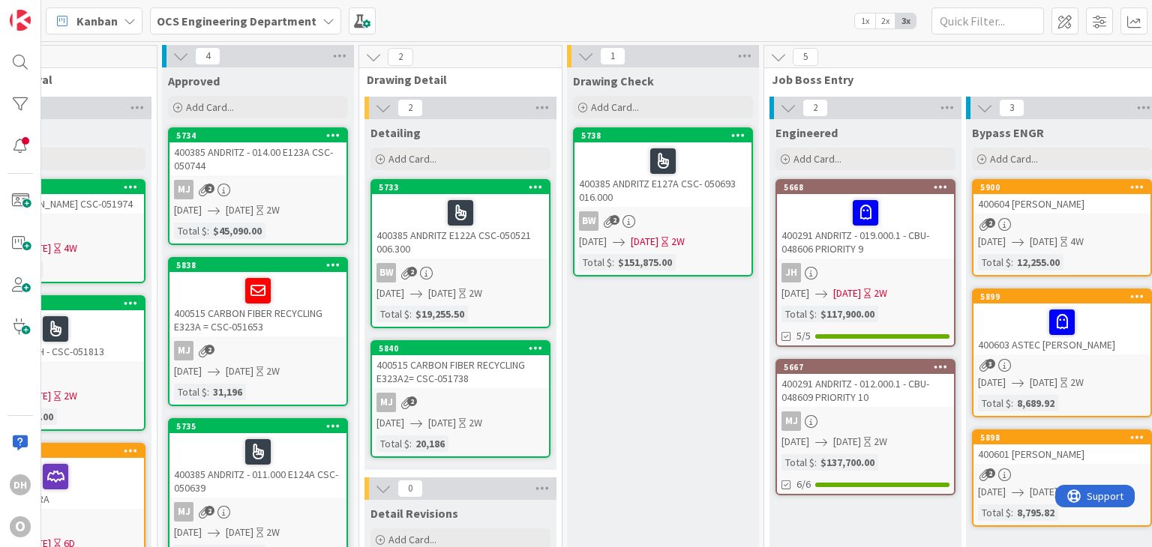
scroll to position [0, 1587]
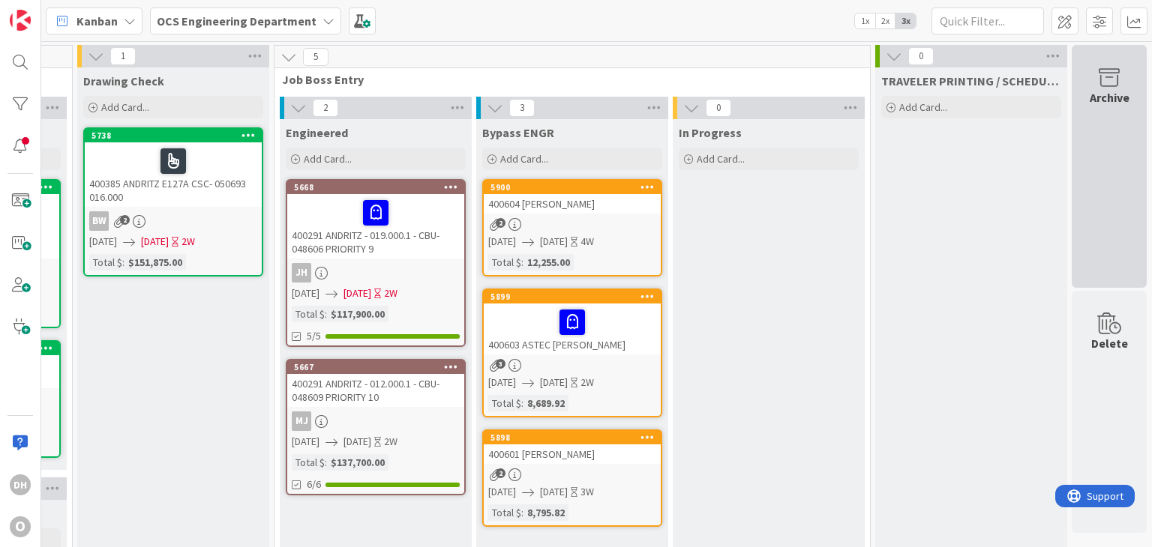
click at [1101, 144] on div "Archive" at bounding box center [1108, 166] width 75 height 243
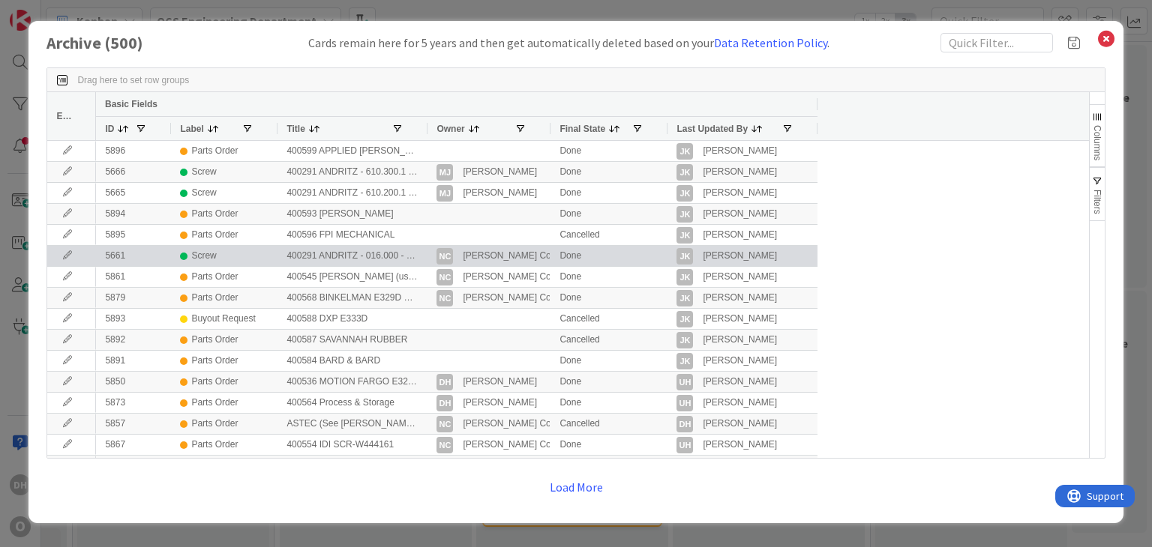
click at [66, 253] on icon at bounding box center [67, 255] width 22 height 9
